Goal: Transaction & Acquisition: Download file/media

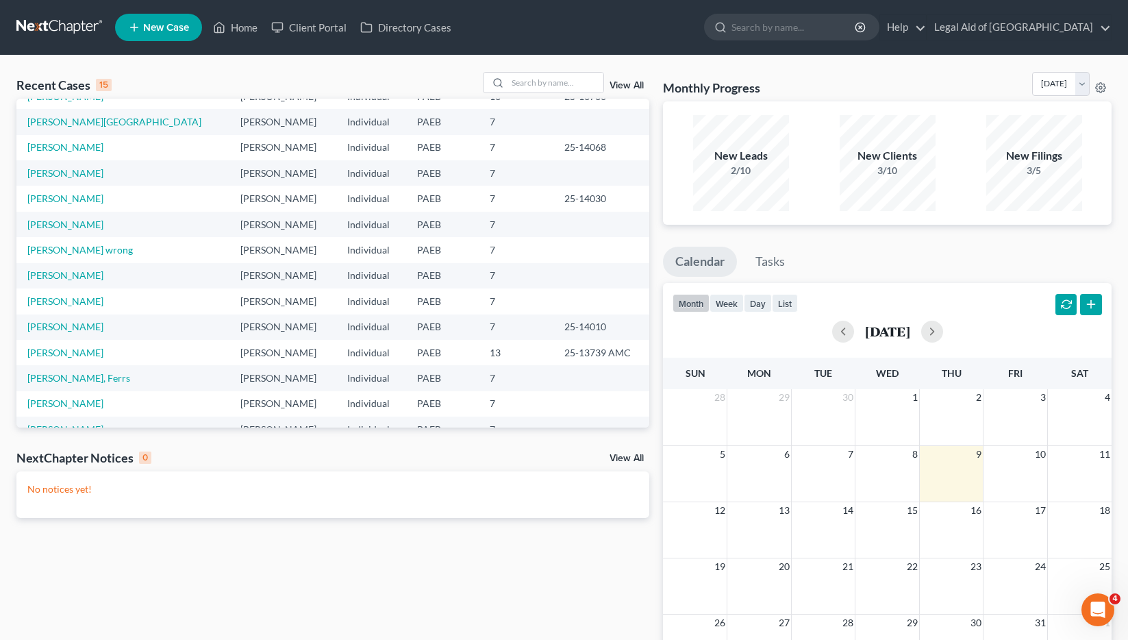
scroll to position [94, 0]
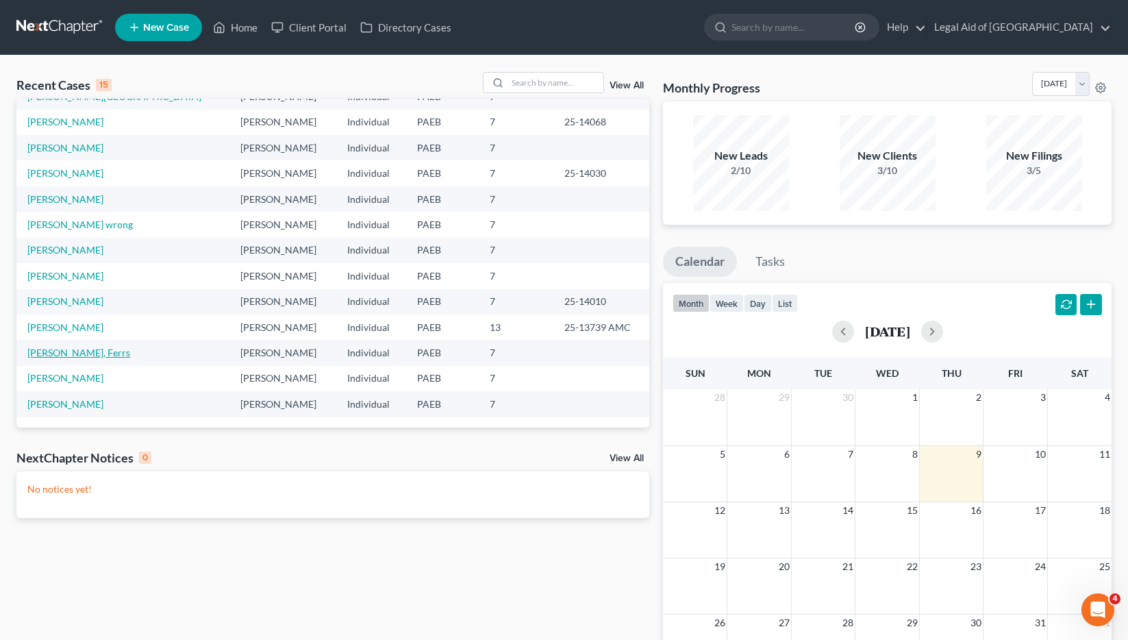
click at [54, 351] on link "[PERSON_NAME], Ferrs" at bounding box center [78, 352] width 103 height 12
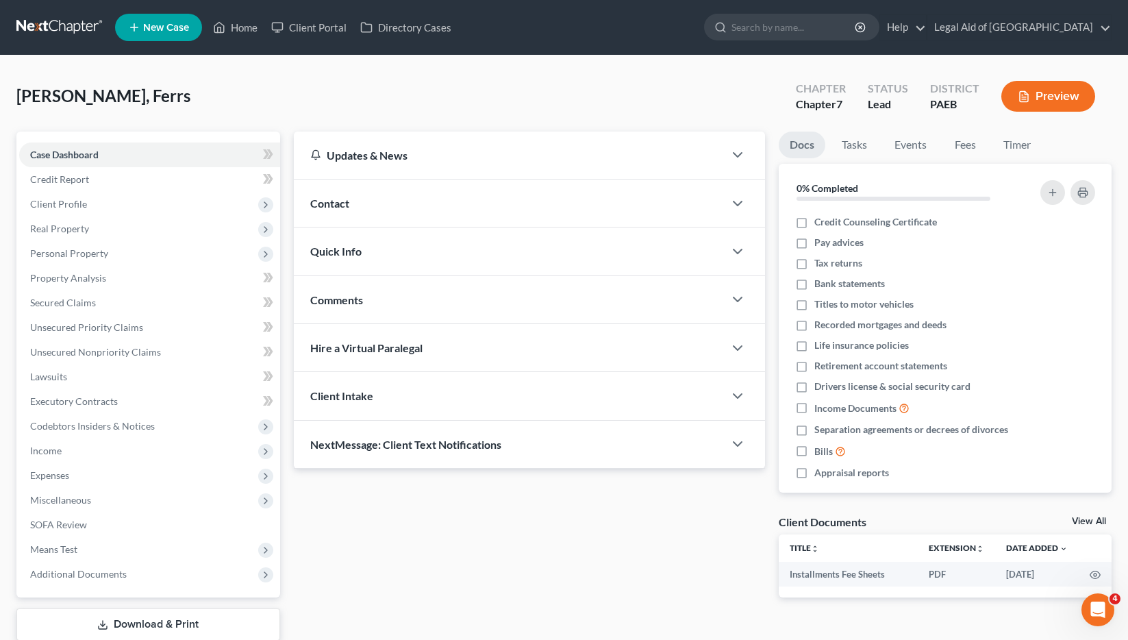
click at [149, 619] on link "Download & Print" at bounding box center [148, 624] width 264 height 32
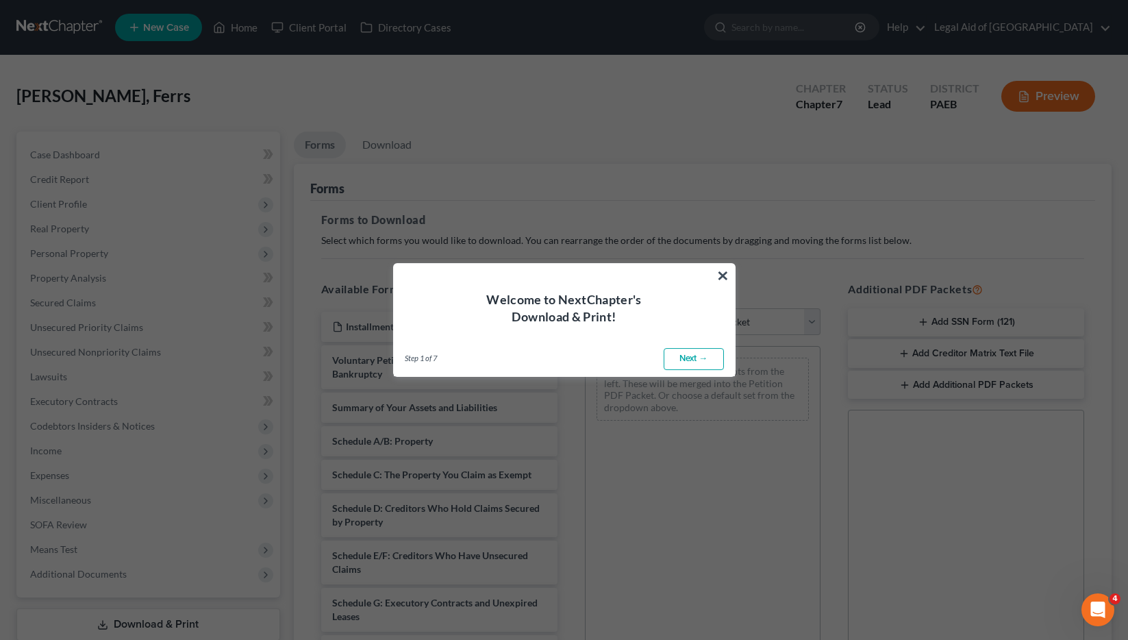
click at [698, 375] on div "Step 1 of 7 ← Previous Next → Done" at bounding box center [564, 359] width 341 height 34
click at [698, 366] on link "Next →" at bounding box center [694, 359] width 60 height 22
select select "0"
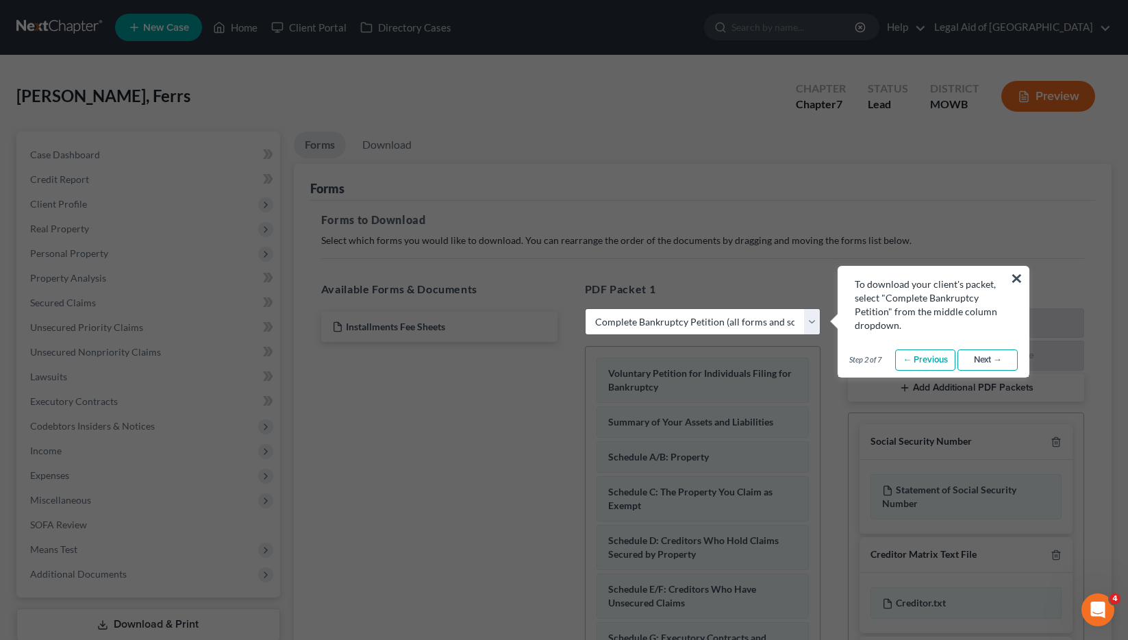
click at [998, 359] on link "Next →" at bounding box center [987, 360] width 60 height 22
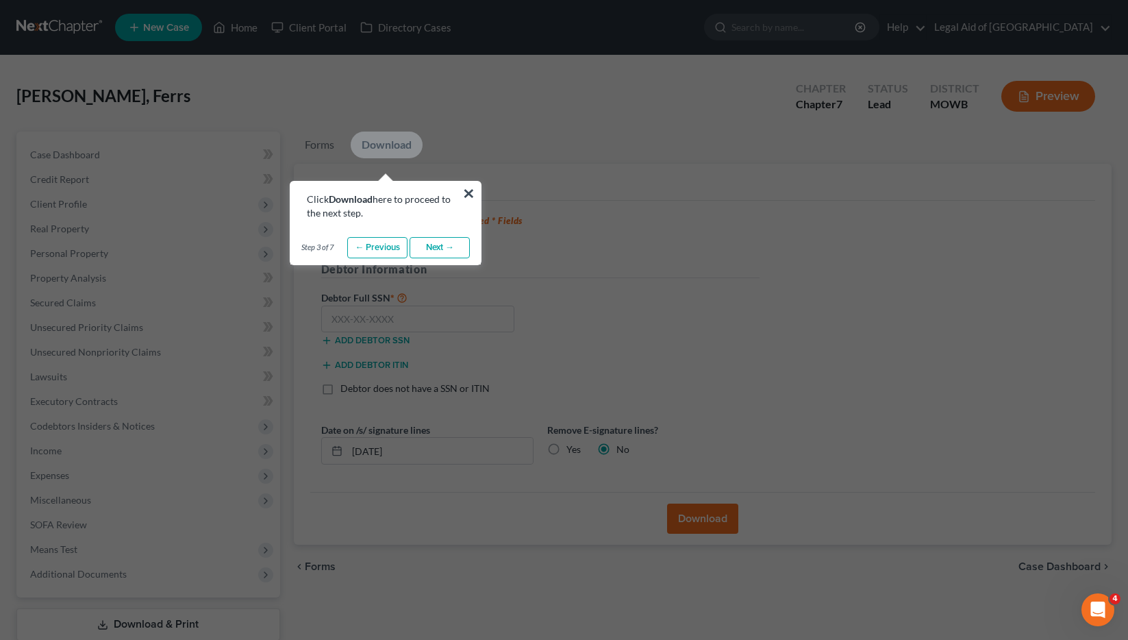
click at [446, 242] on link "Next →" at bounding box center [439, 248] width 60 height 22
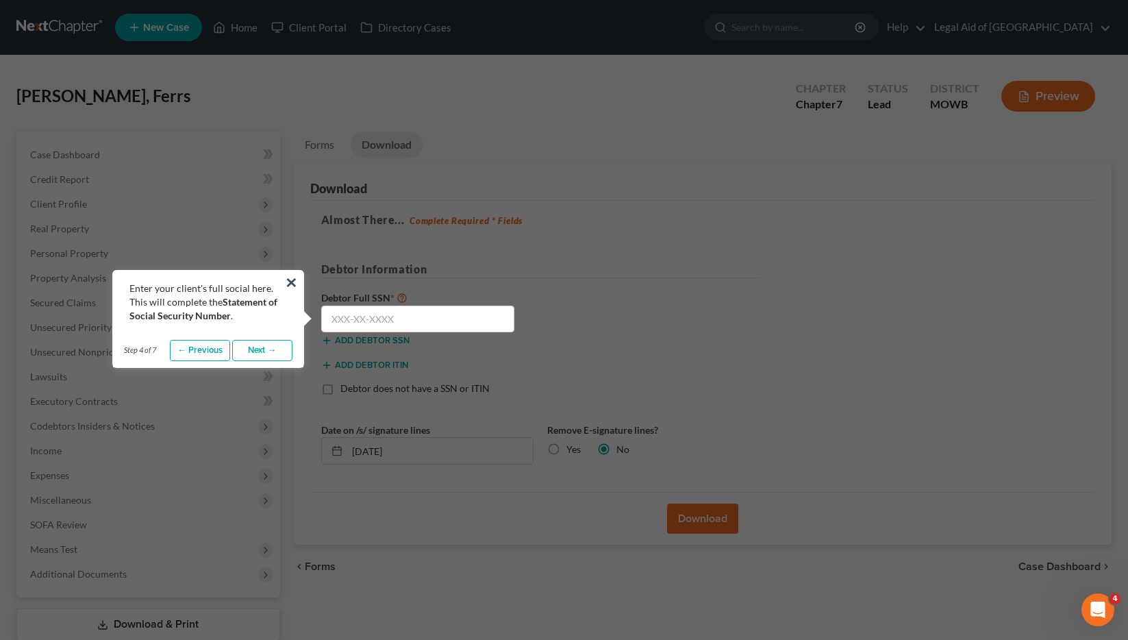
click at [264, 344] on link "Next →" at bounding box center [262, 351] width 60 height 22
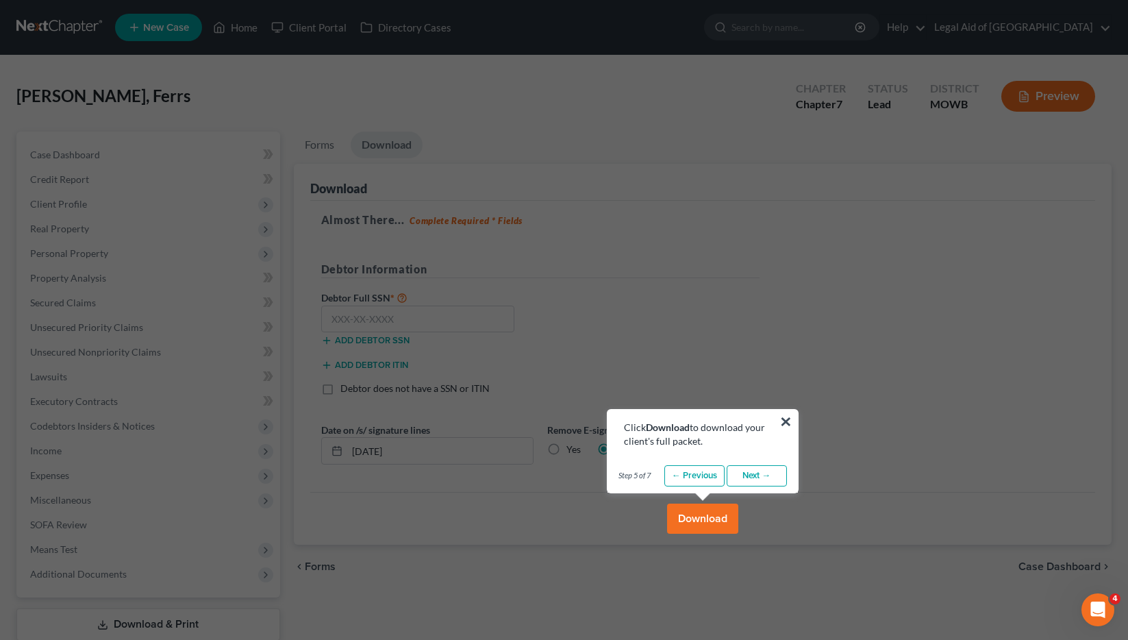
click at [763, 484] on link "Next →" at bounding box center [757, 476] width 60 height 22
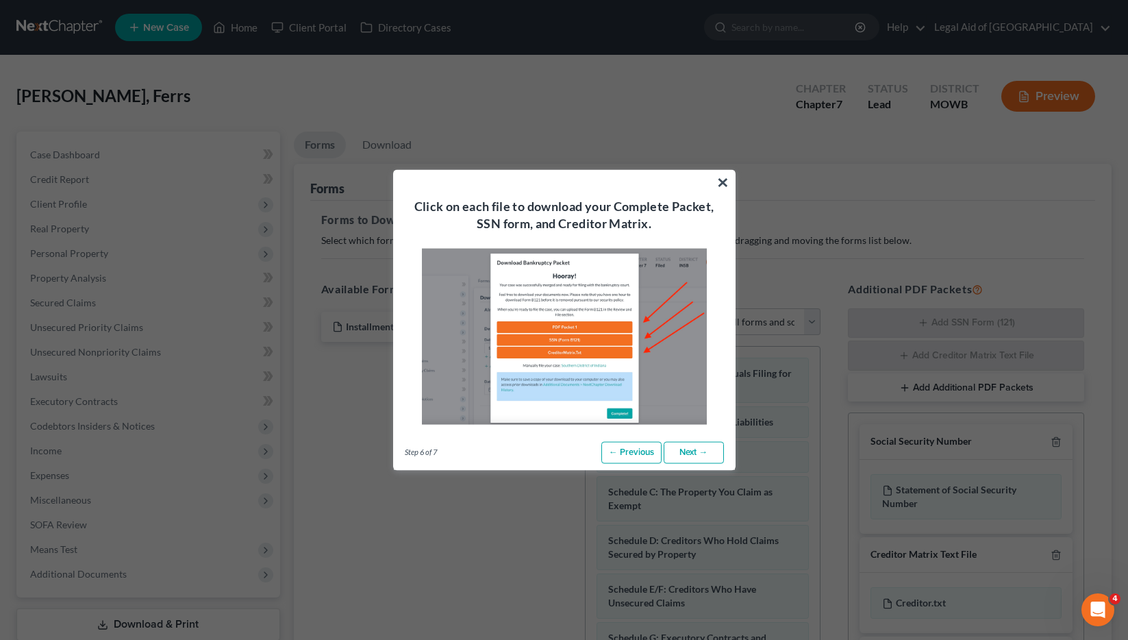
click at [716, 446] on link "Next →" at bounding box center [694, 453] width 60 height 22
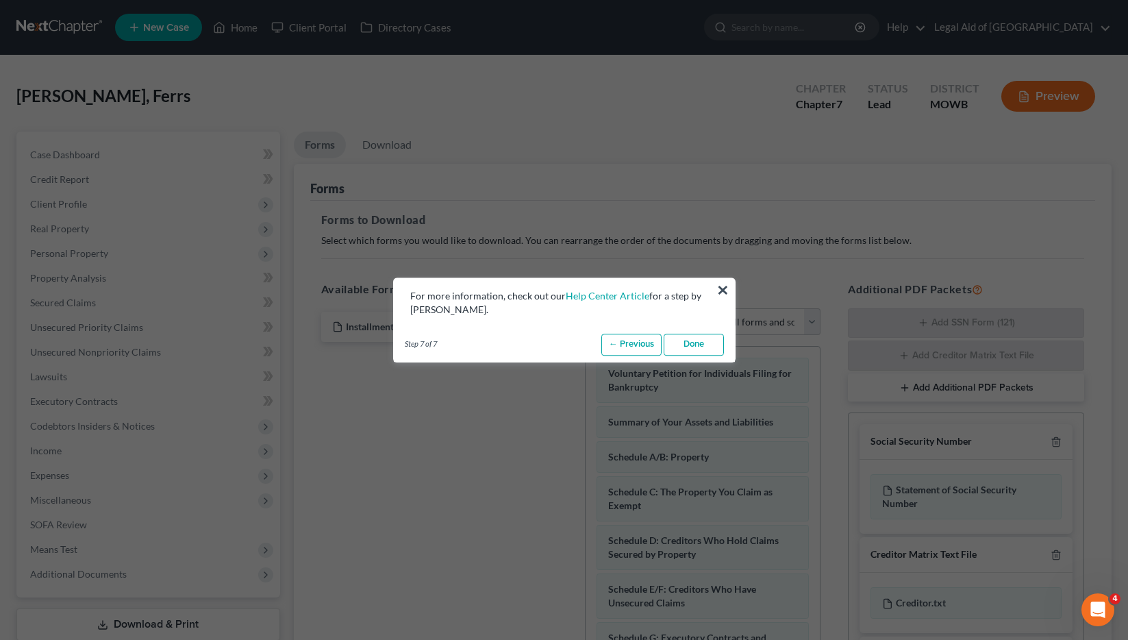
click at [700, 346] on link "Done" at bounding box center [694, 344] width 60 height 22
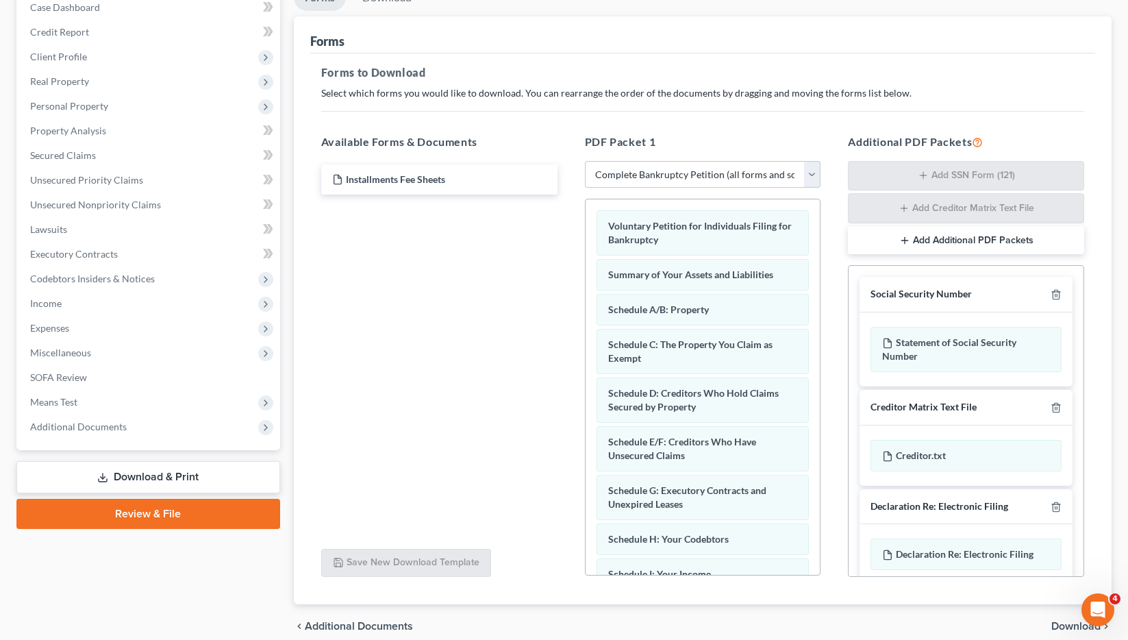
scroll to position [68, 0]
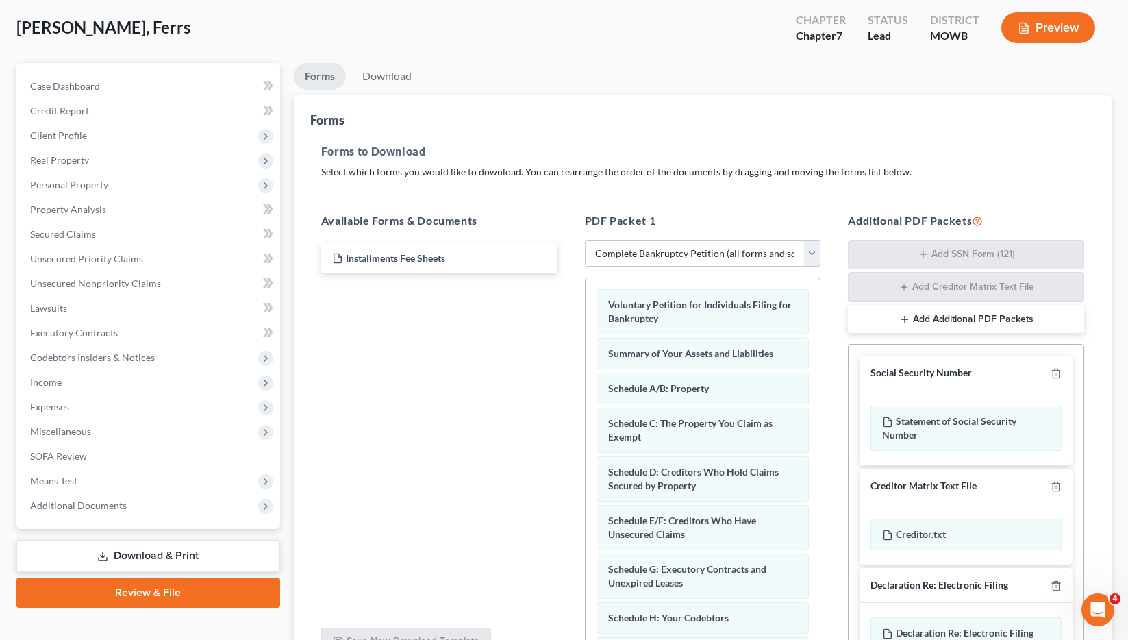
click at [961, 321] on button "Add Additional PDF Packets" at bounding box center [966, 319] width 236 height 29
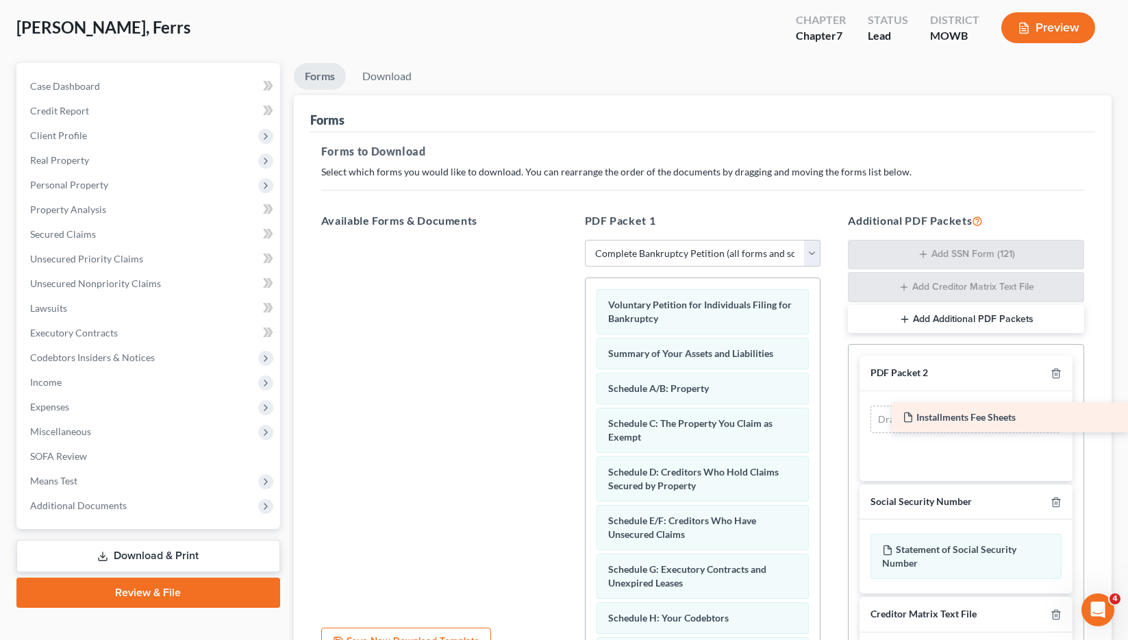
drag, startPoint x: 398, startPoint y: 262, endPoint x: 987, endPoint y: 420, distance: 610.0
click at [568, 240] on div "Installments Fee Sheets Installments Fee Sheets" at bounding box center [439, 240] width 258 height 0
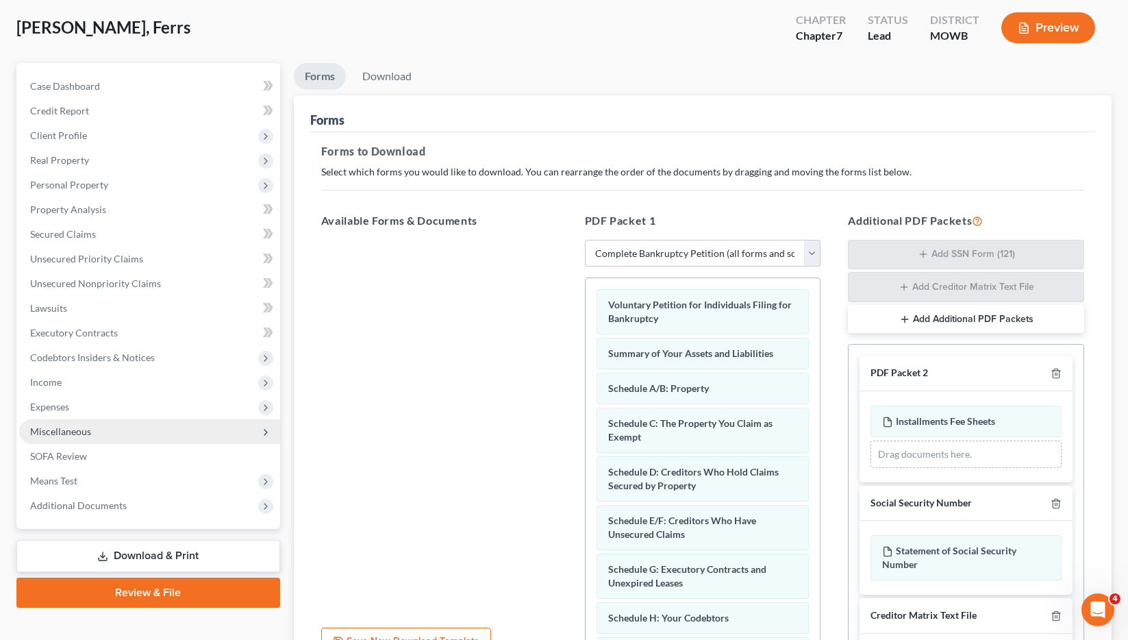
click at [67, 431] on span "Miscellaneous" at bounding box center [60, 431] width 61 height 12
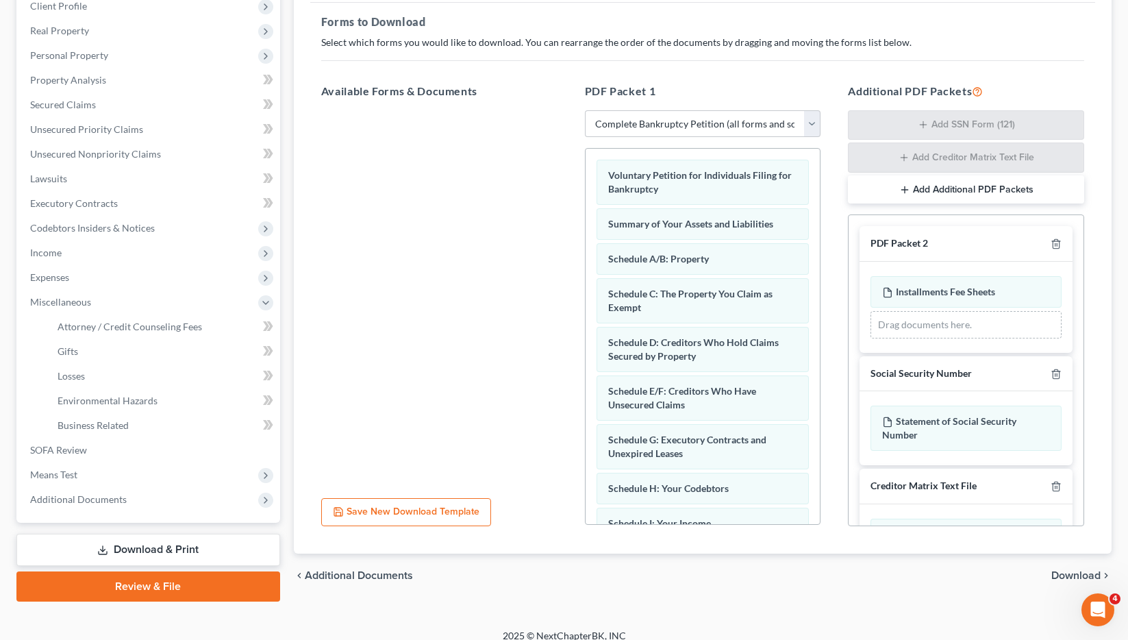
scroll to position [212, 0]
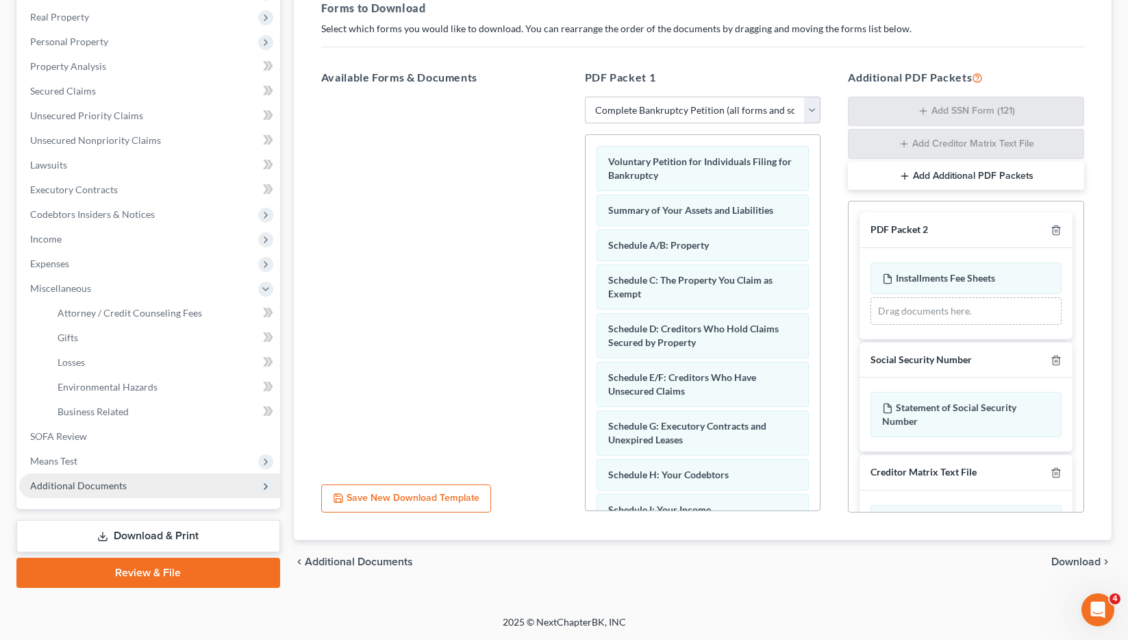
click at [100, 482] on span "Additional Documents" at bounding box center [78, 485] width 97 height 12
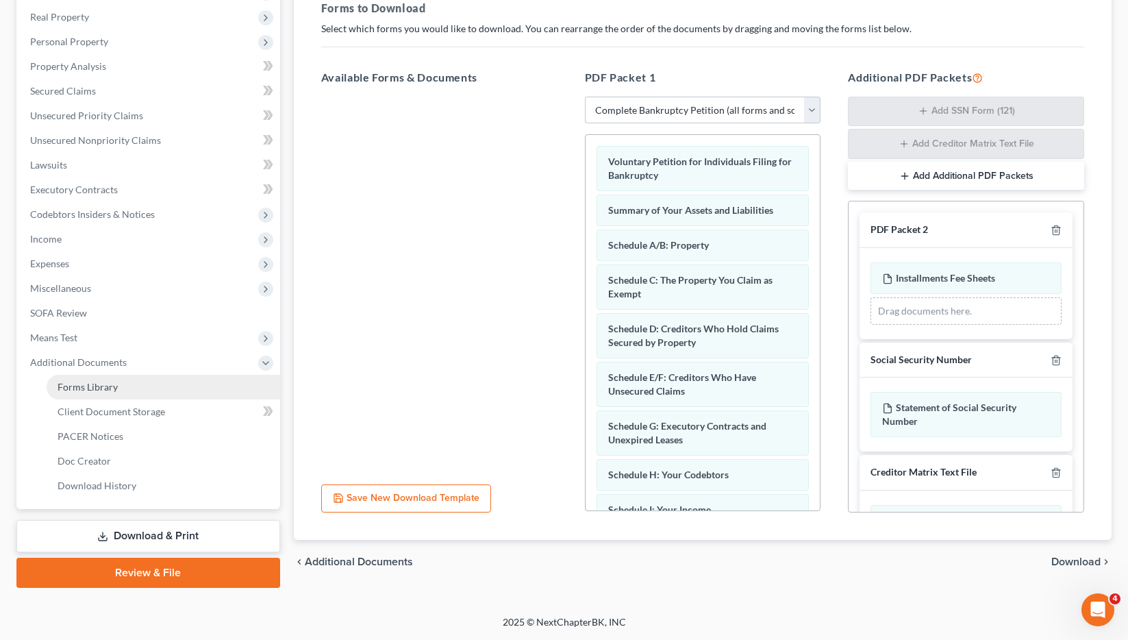
click at [101, 392] on link "Forms Library" at bounding box center [164, 387] width 234 height 25
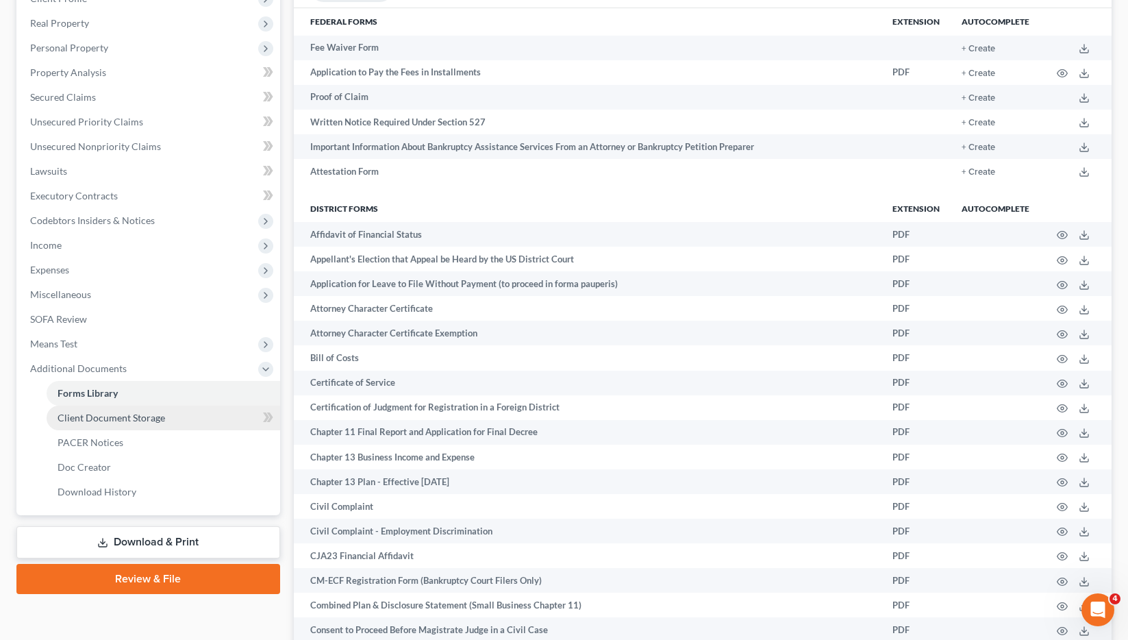
click at [130, 415] on span "Client Document Storage" at bounding box center [112, 418] width 108 height 12
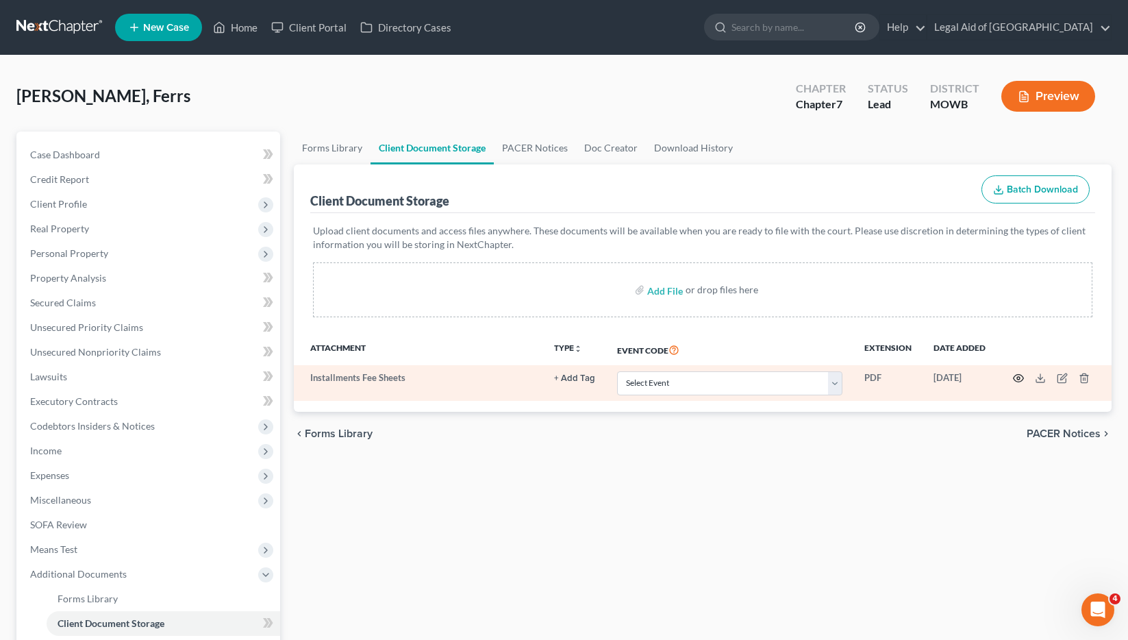
click at [1018, 377] on circle "button" at bounding box center [1018, 378] width 3 height 3
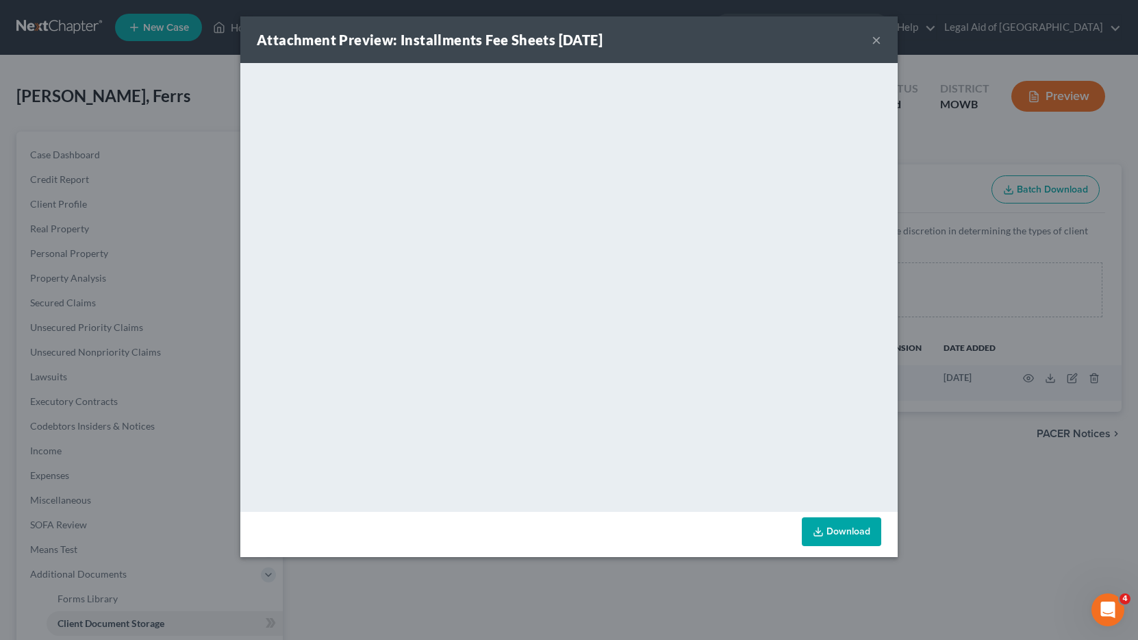
click at [877, 40] on button "×" at bounding box center [877, 39] width 10 height 16
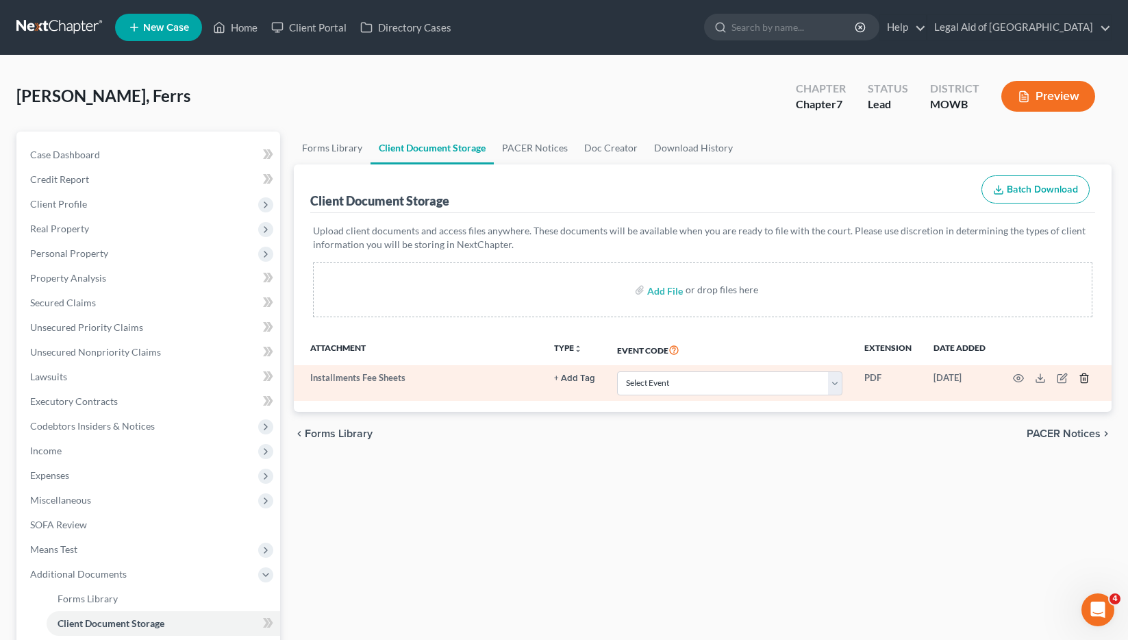
click at [1087, 380] on icon "button" at bounding box center [1084, 378] width 6 height 9
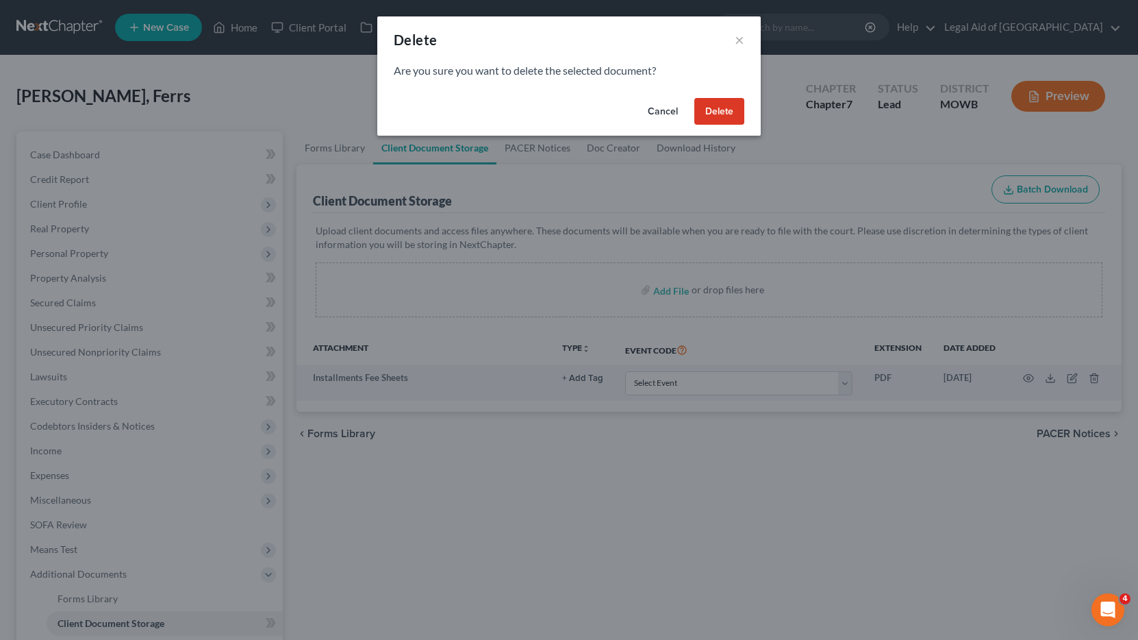
click at [721, 111] on button "Delete" at bounding box center [719, 111] width 50 height 27
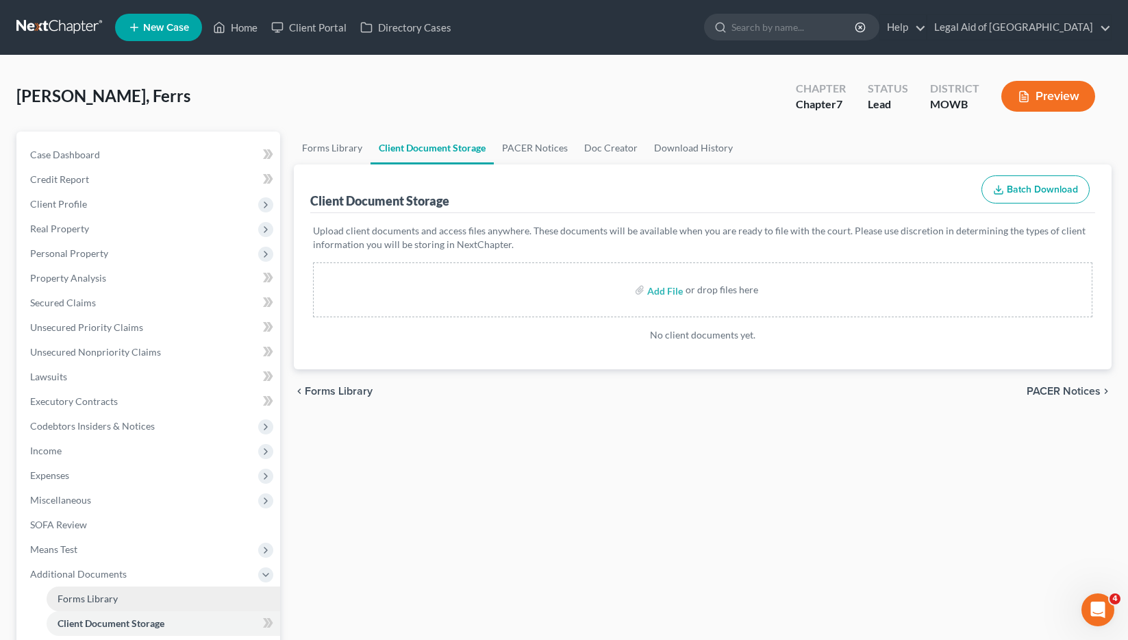
click at [94, 601] on span "Forms Library" at bounding box center [88, 598] width 60 height 12
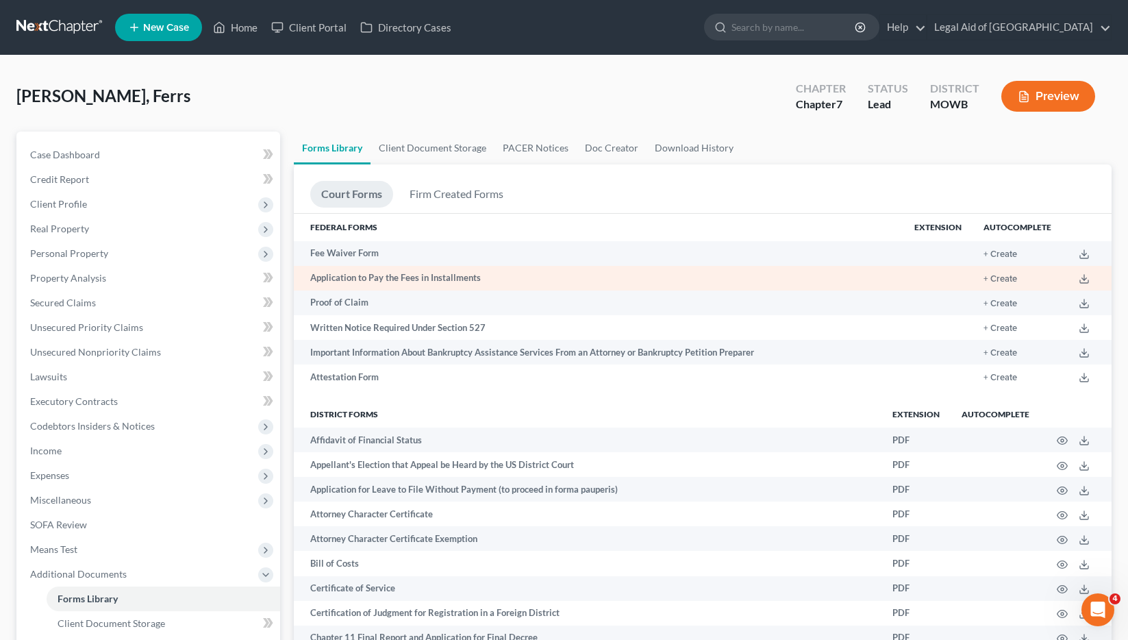
click at [1020, 279] on td "+ Create" at bounding box center [1017, 278] width 90 height 25
click at [1011, 279] on button "+ Create" at bounding box center [1000, 279] width 34 height 9
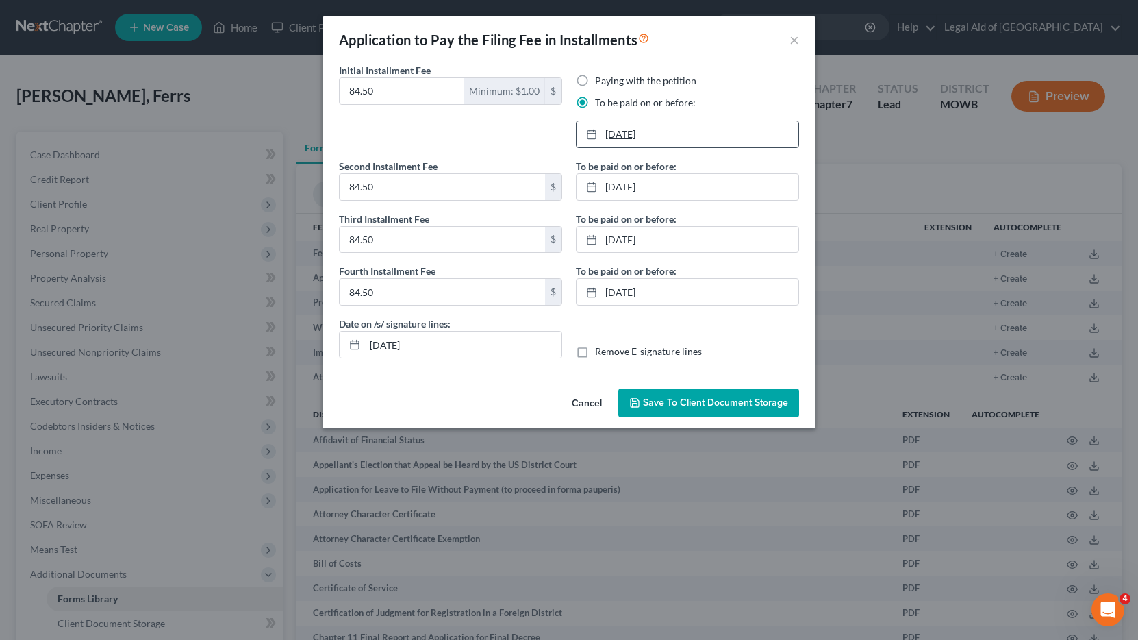
click at [711, 131] on link "[DATE]" at bounding box center [688, 134] width 222 height 26
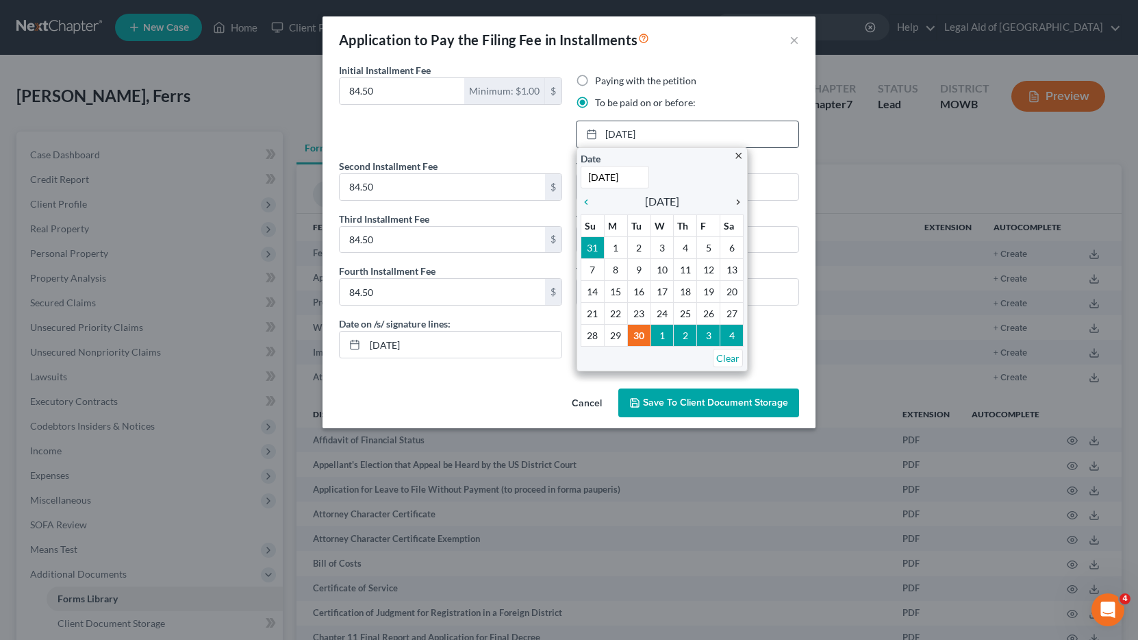
click at [738, 203] on icon "chevron_right" at bounding box center [735, 202] width 18 height 11
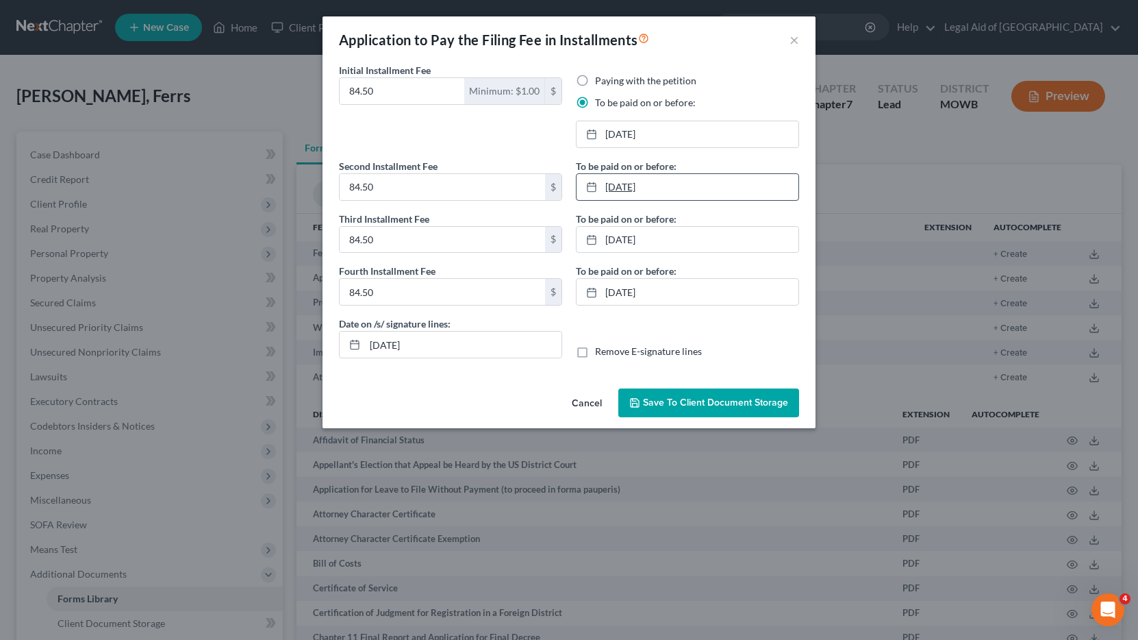
click at [707, 190] on link "[DATE]" at bounding box center [688, 187] width 222 height 26
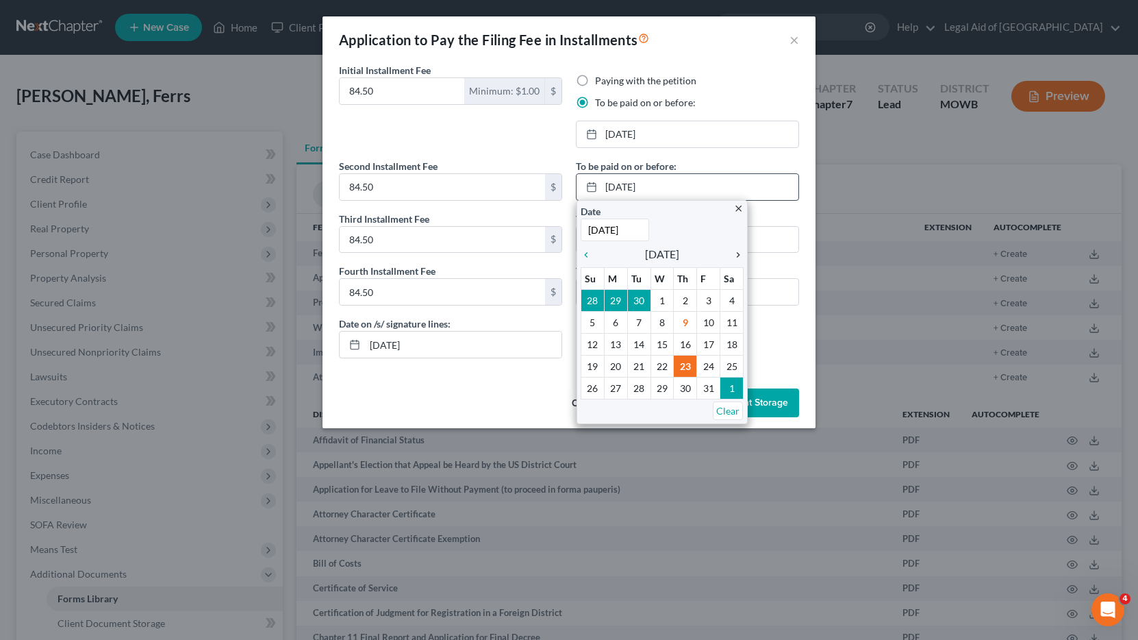
click at [735, 255] on icon "chevron_right" at bounding box center [735, 254] width 18 height 11
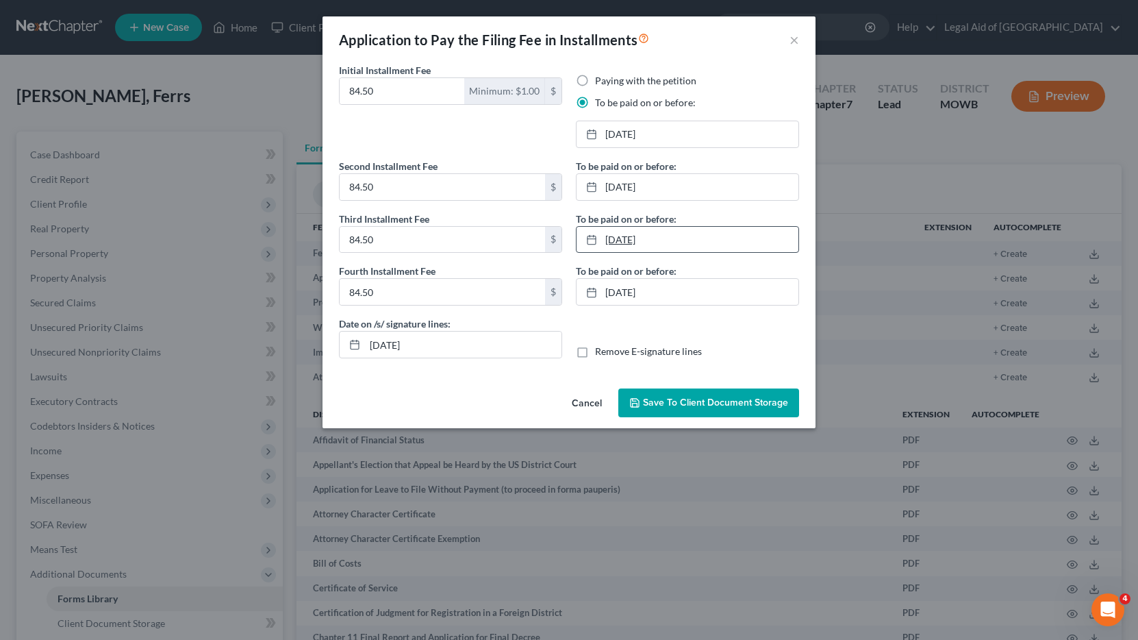
click at [691, 238] on link "[DATE]" at bounding box center [688, 240] width 222 height 26
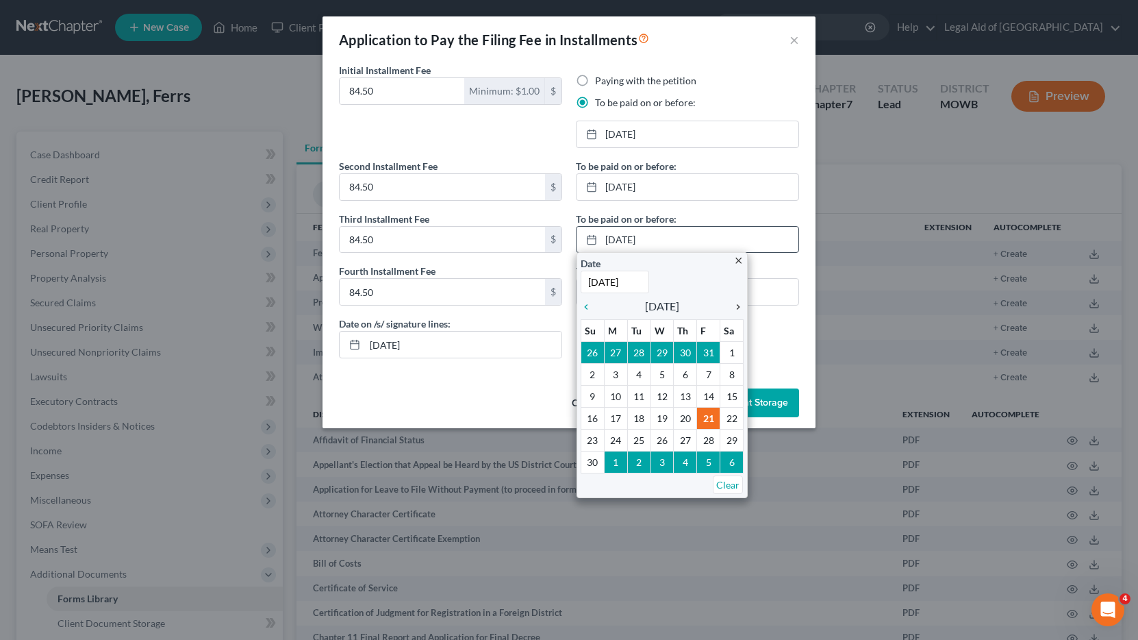
click at [736, 305] on icon "chevron_right" at bounding box center [735, 306] width 18 height 11
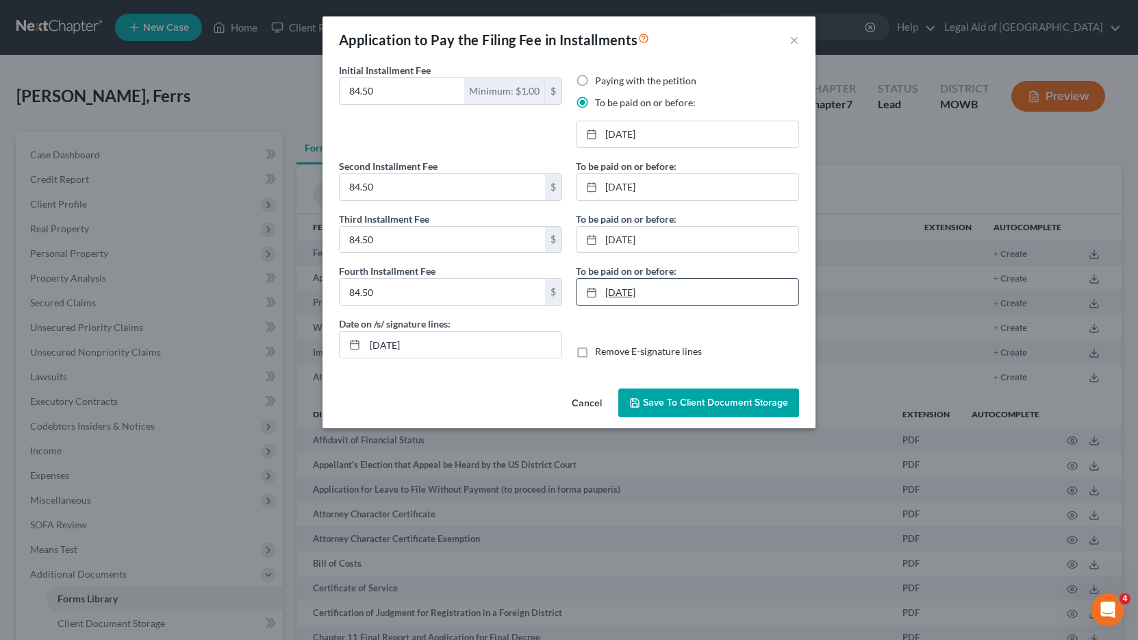
click at [701, 300] on link "[DATE]" at bounding box center [688, 292] width 222 height 26
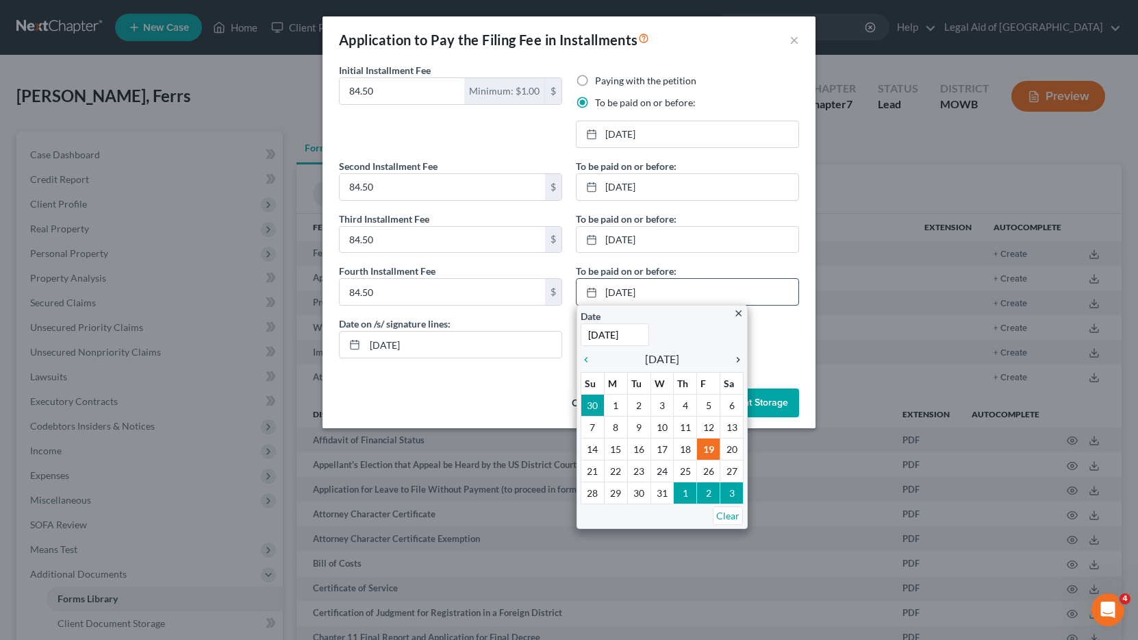
click at [730, 356] on icon "chevron_right" at bounding box center [735, 359] width 18 height 11
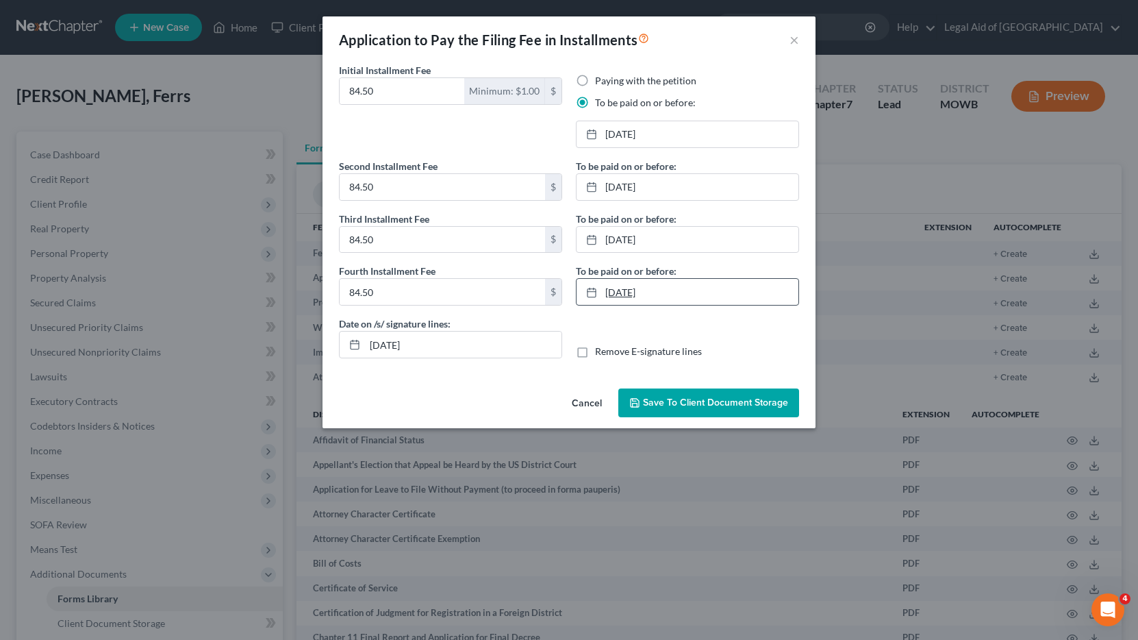
click at [692, 291] on link "[DATE]" at bounding box center [688, 292] width 222 height 26
click at [450, 346] on input "[DATE]" at bounding box center [463, 344] width 197 height 26
click at [595, 349] on label "Remove E-signature lines" at bounding box center [648, 351] width 107 height 14
click at [601, 349] on input "Remove E-signature lines" at bounding box center [605, 348] width 9 height 9
checkbox input "true"
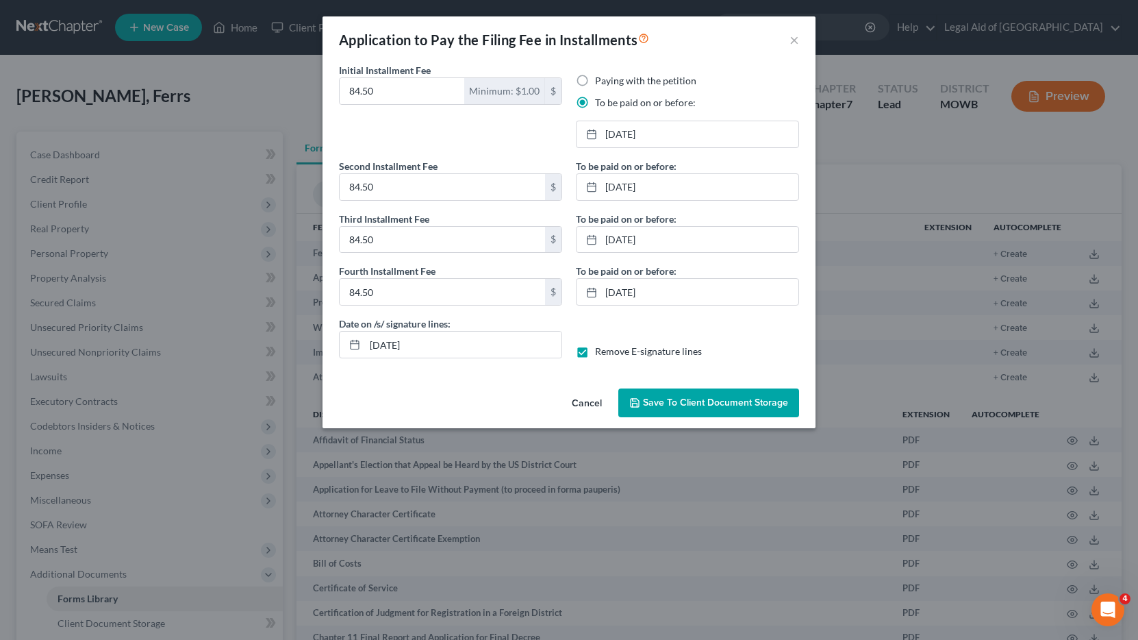
click at [712, 404] on span "Save to Client Document Storage" at bounding box center [715, 402] width 145 height 12
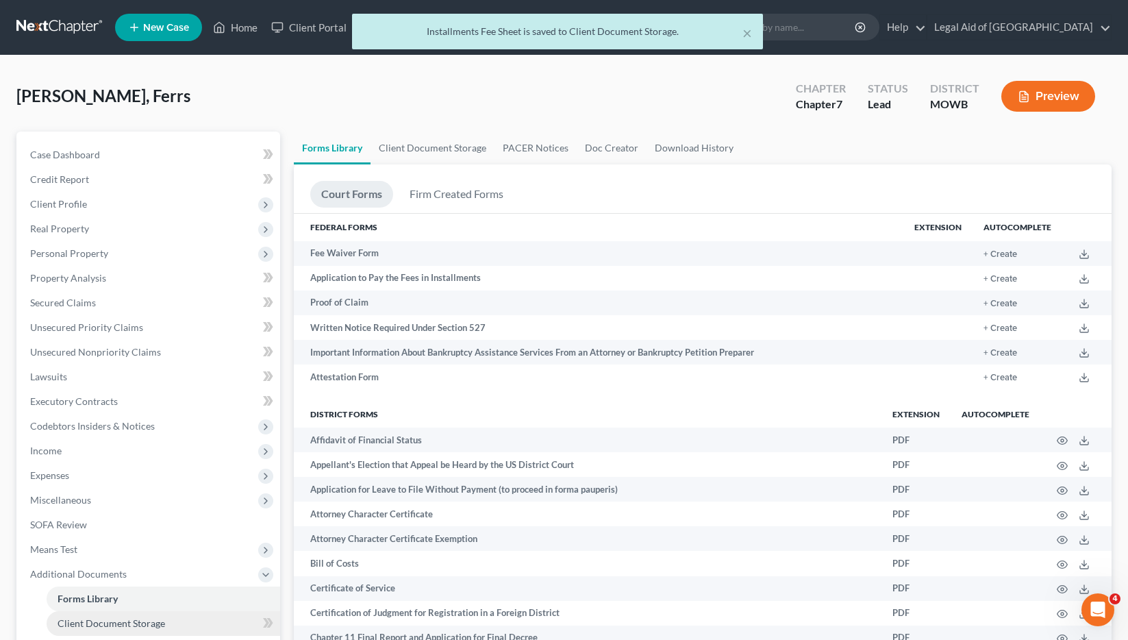
scroll to position [205, 0]
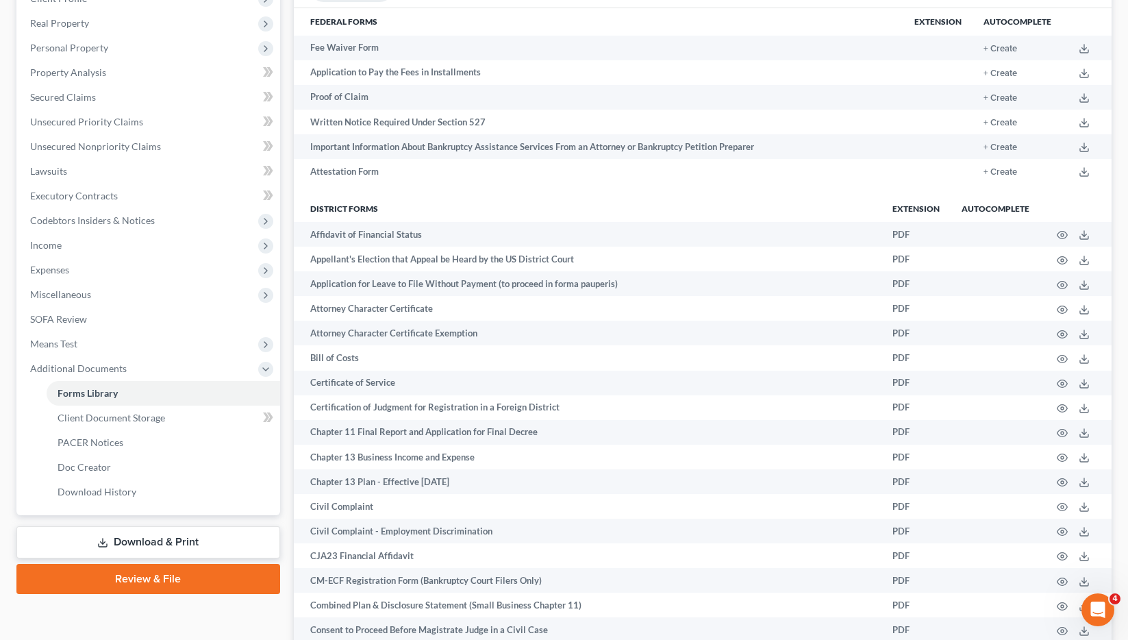
click at [153, 538] on link "Download & Print" at bounding box center [148, 542] width 264 height 32
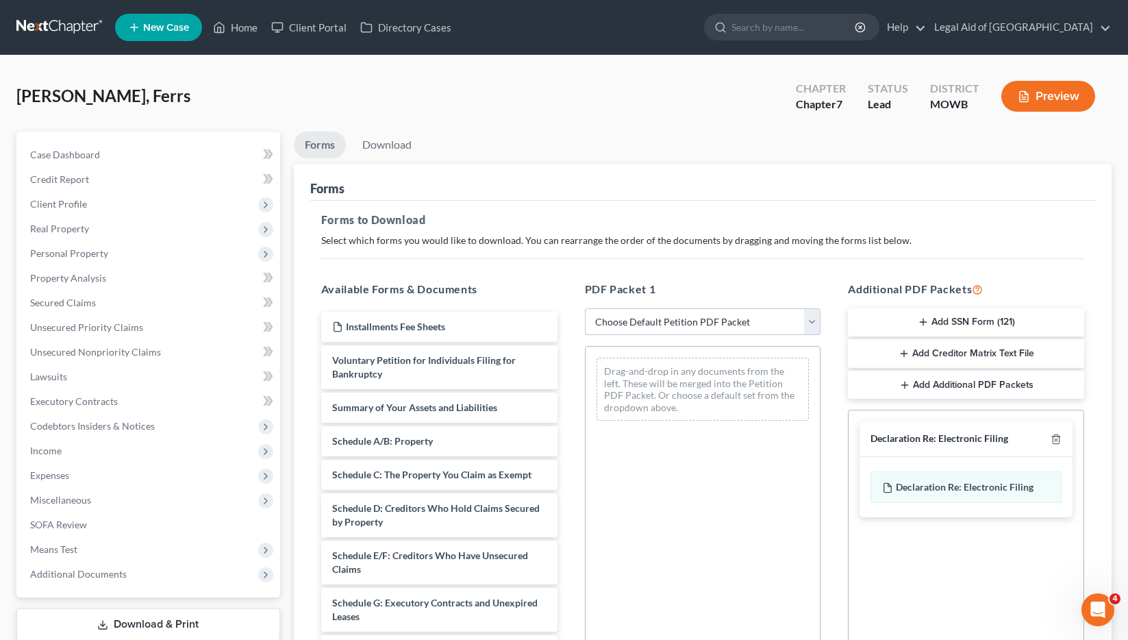
click at [703, 325] on select "Choose Default Petition PDF Packet Complete Bankruptcy Petition (all forms and …" at bounding box center [703, 321] width 236 height 27
select select "0"
click at [585, 308] on select "Choose Default Petition PDF Packet Complete Bankruptcy Petition (all forms and …" at bounding box center [703, 321] width 236 height 27
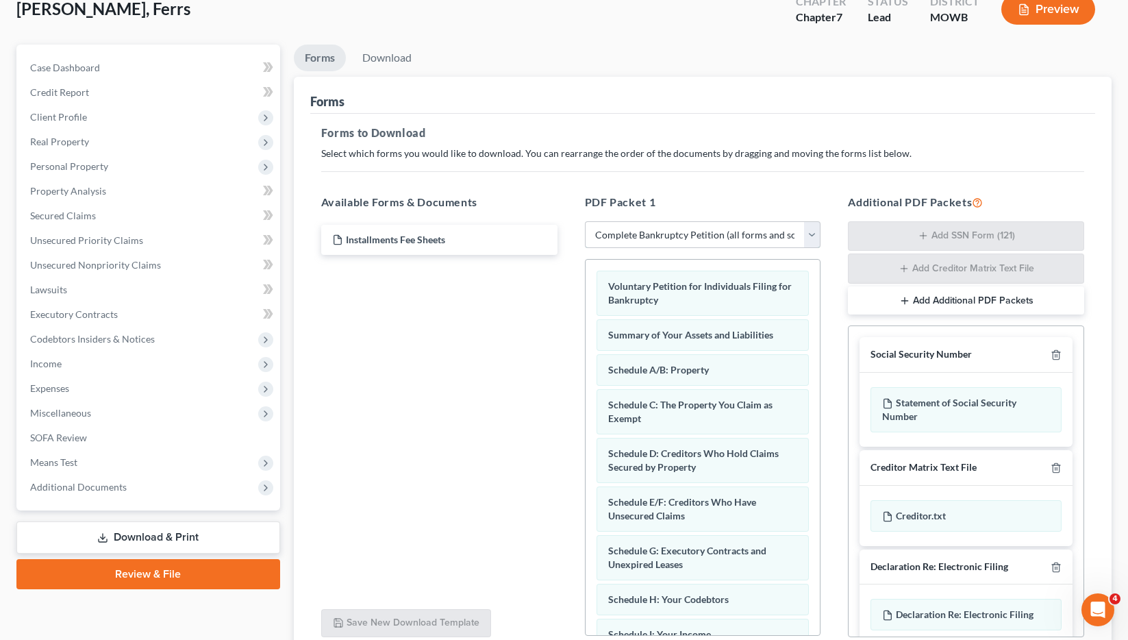
scroll to position [207, 0]
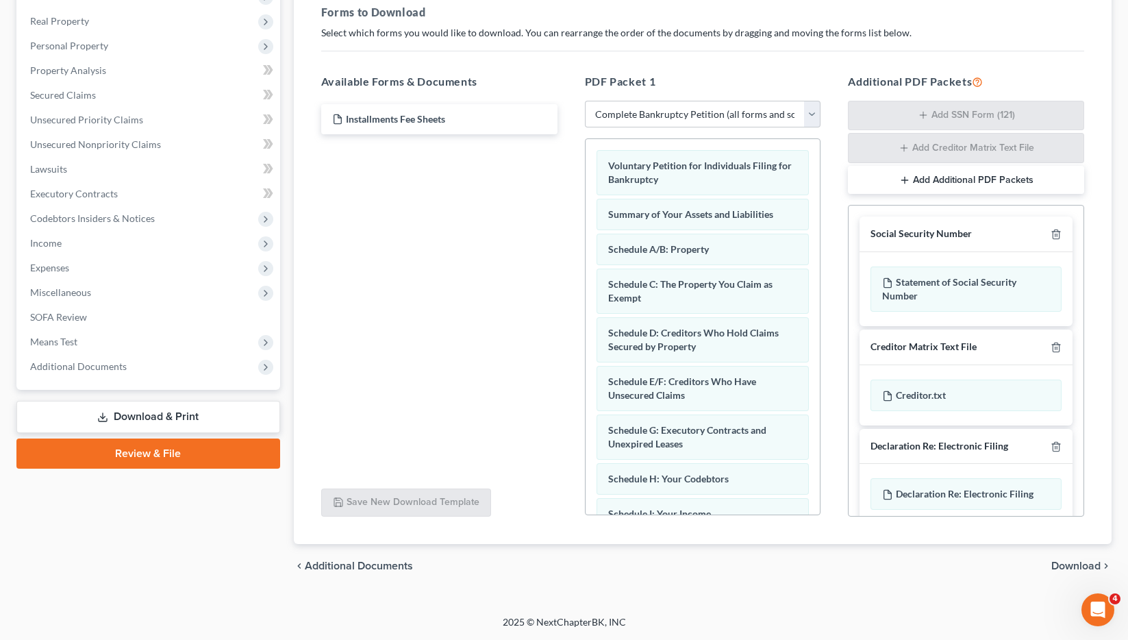
click at [954, 177] on button "Add Additional PDF Packets" at bounding box center [966, 180] width 236 height 29
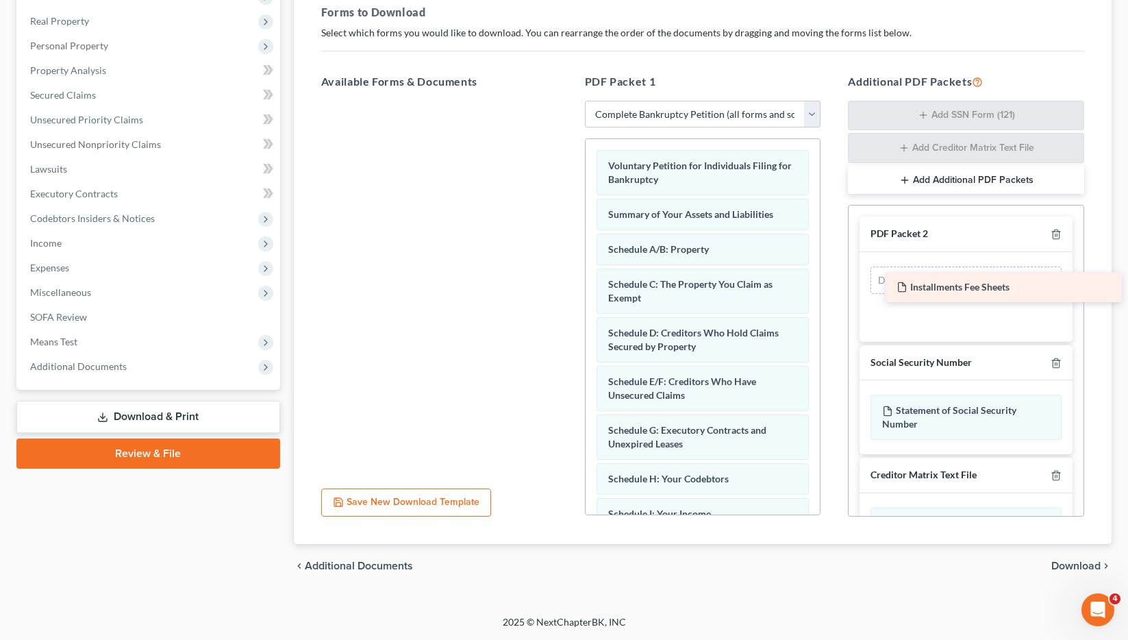
drag, startPoint x: 390, startPoint y: 116, endPoint x: 955, endPoint y: 284, distance: 588.7
click at [568, 101] on div "Installments Fee Sheets Installments Fee Sheets" at bounding box center [439, 101] width 258 height 0
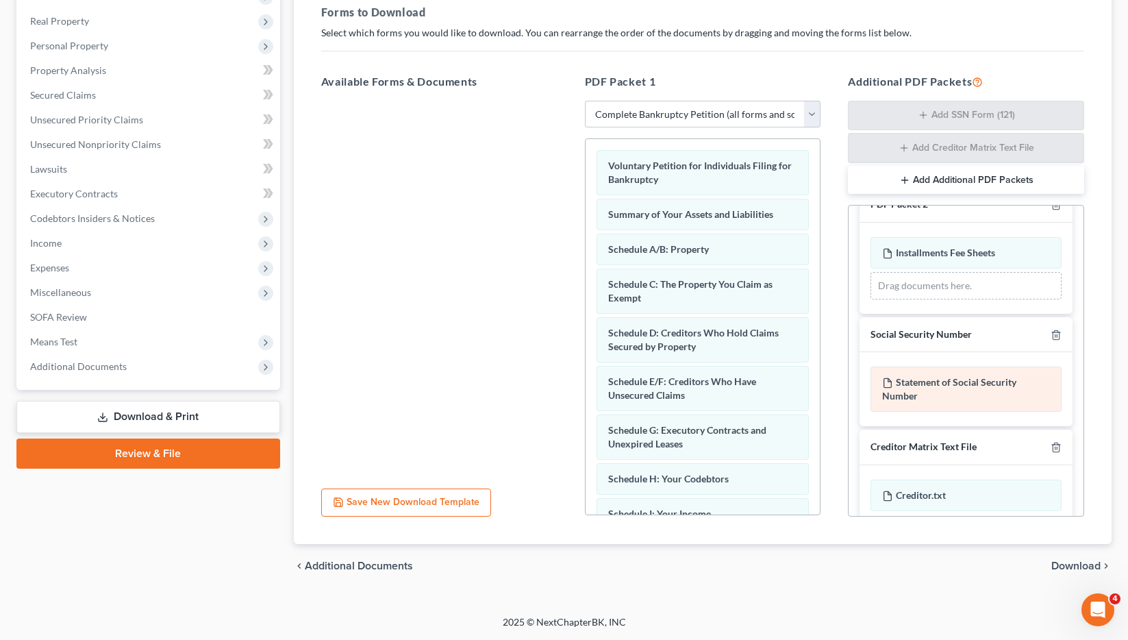
scroll to position [0, 0]
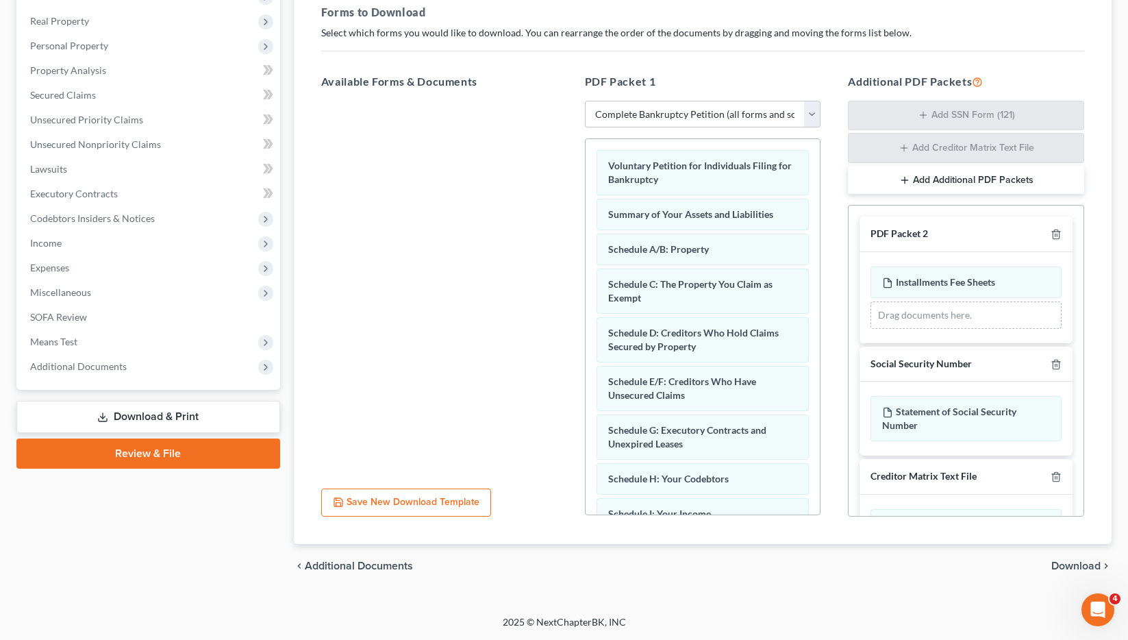
click at [1091, 562] on span "Download" at bounding box center [1075, 565] width 49 height 11
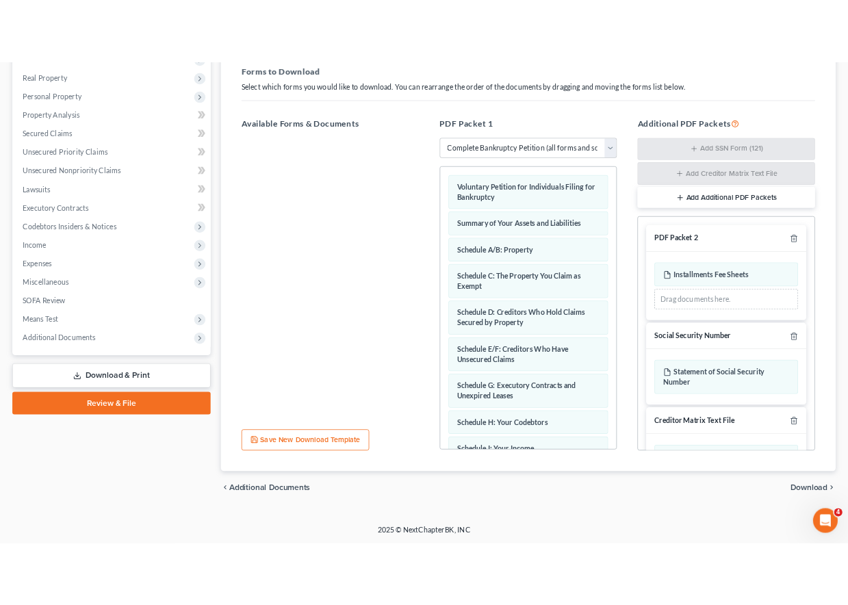
scroll to position [88, 0]
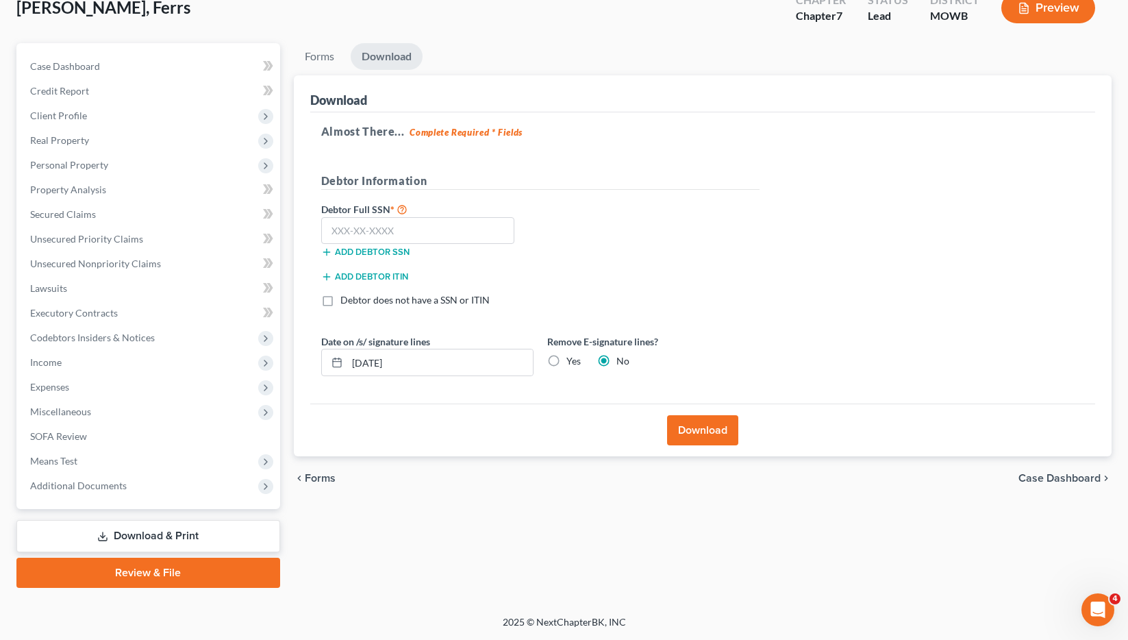
click at [407, 216] on label "Debtor Full SSN *" at bounding box center [427, 209] width 226 height 16
click at [405, 230] on input "text" at bounding box center [418, 230] width 194 height 27
paste input "112-02-9"
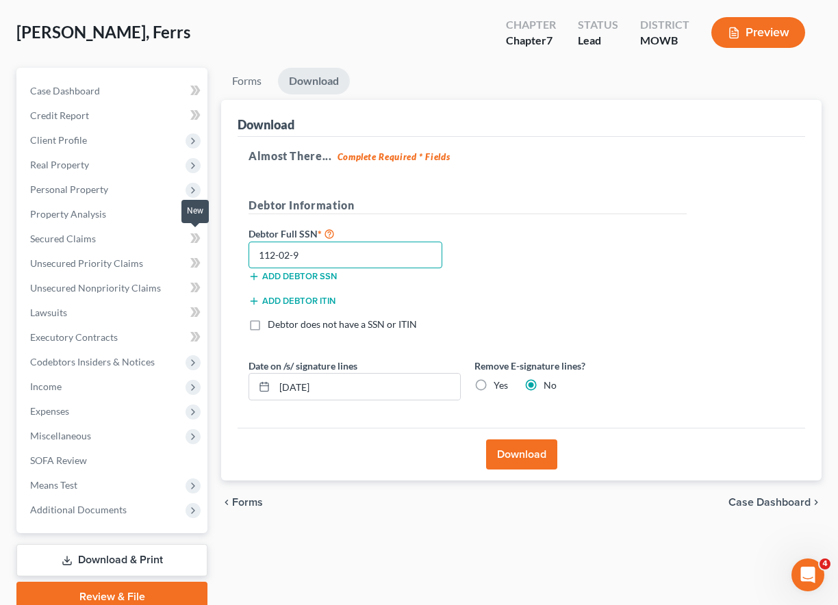
drag, startPoint x: 317, startPoint y: 255, endPoint x: 204, endPoint y: 244, distance: 113.5
click at [203, 245] on div "Petition Navigation Case Dashboard Payments Invoices Payments Payments Credit R…" at bounding box center [419, 340] width 819 height 544
type input "137-34-5014"
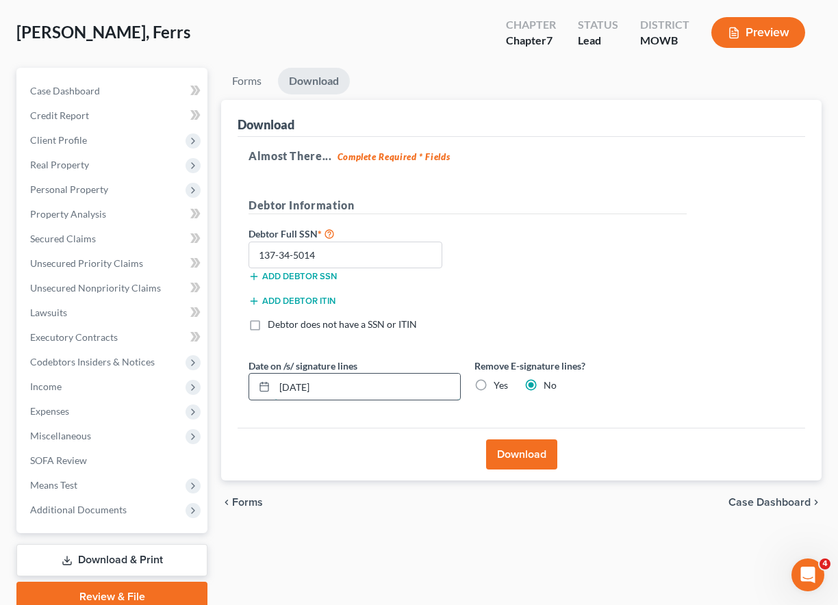
click at [364, 385] on input "[DATE]" at bounding box center [368, 387] width 186 height 26
click at [494, 386] on label "Yes" at bounding box center [501, 386] width 14 height 14
click at [499, 386] on input "Yes" at bounding box center [503, 383] width 9 height 9
radio input "true"
click at [544, 383] on label "No" at bounding box center [550, 386] width 13 height 14
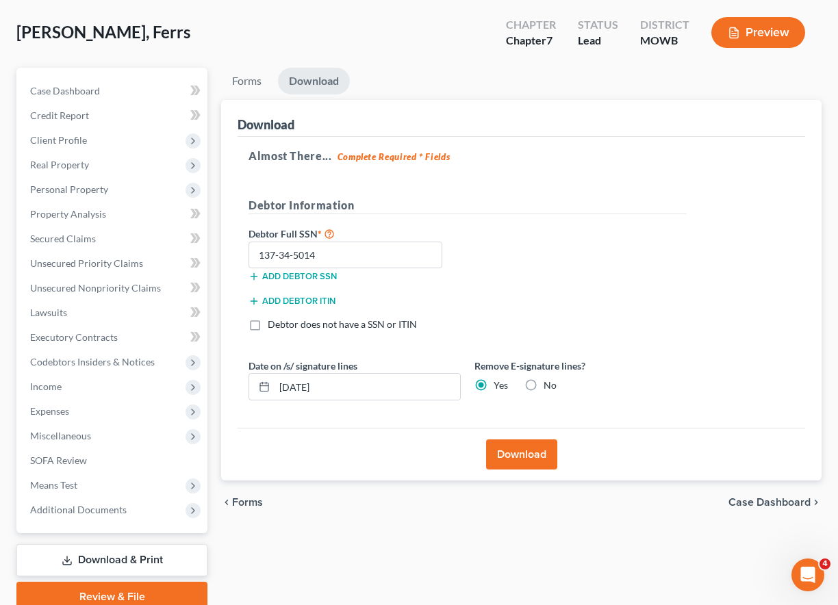
click at [549, 383] on input "No" at bounding box center [553, 383] width 9 height 9
radio input "true"
click at [494, 386] on label "Yes" at bounding box center [501, 386] width 14 height 14
click at [499, 386] on input "Yes" at bounding box center [503, 383] width 9 height 9
radio input "true"
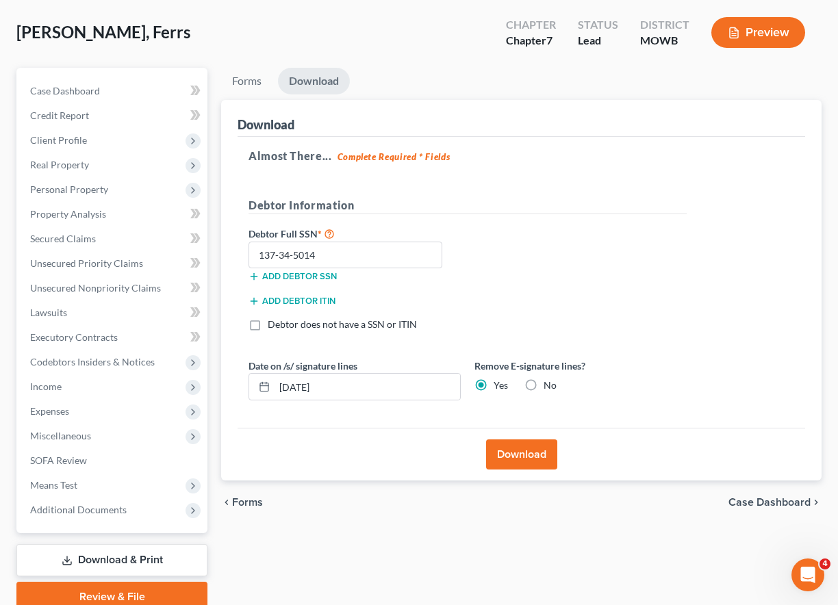
click at [544, 389] on label "No" at bounding box center [550, 386] width 13 height 14
click at [549, 388] on input "No" at bounding box center [553, 383] width 9 height 9
radio input "true"
radio input "false"
click at [525, 459] on button "Download" at bounding box center [521, 455] width 71 height 30
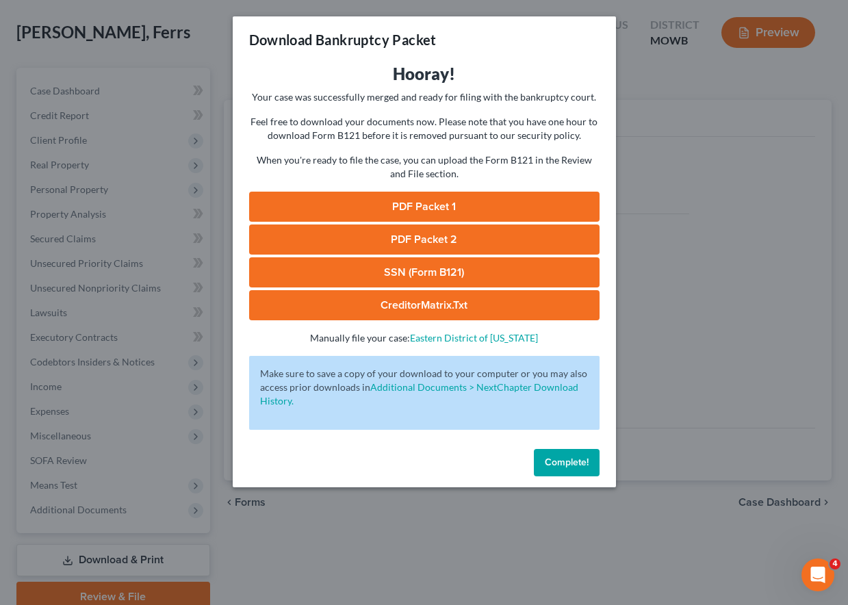
click at [423, 205] on link "PDF Packet 1" at bounding box center [424, 207] width 351 height 30
click at [420, 239] on link "PDF Packet 2" at bounding box center [424, 240] width 351 height 30
click at [427, 268] on link "SSN (Form B121)" at bounding box center [424, 272] width 351 height 30
click at [422, 306] on link "CreditorMatrix.txt" at bounding box center [424, 305] width 351 height 30
